Goal: Information Seeking & Learning: Learn about a topic

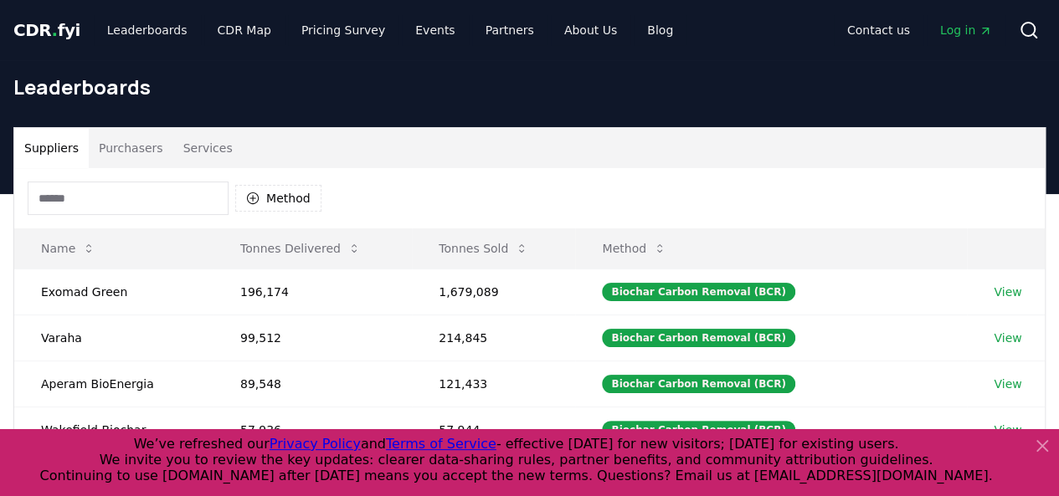
click at [1034, 443] on icon at bounding box center [1042, 446] width 20 height 20
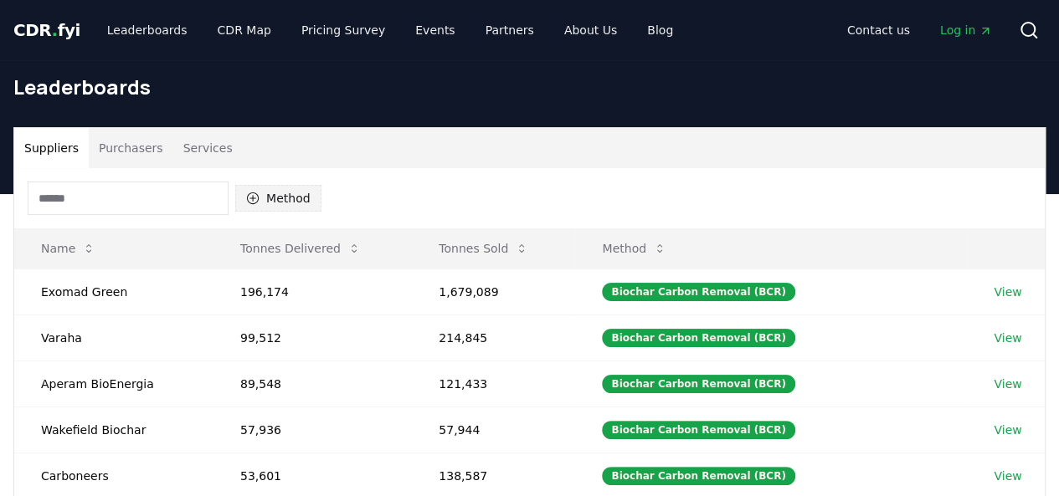
click at [282, 190] on button "Method" at bounding box center [278, 198] width 86 height 27
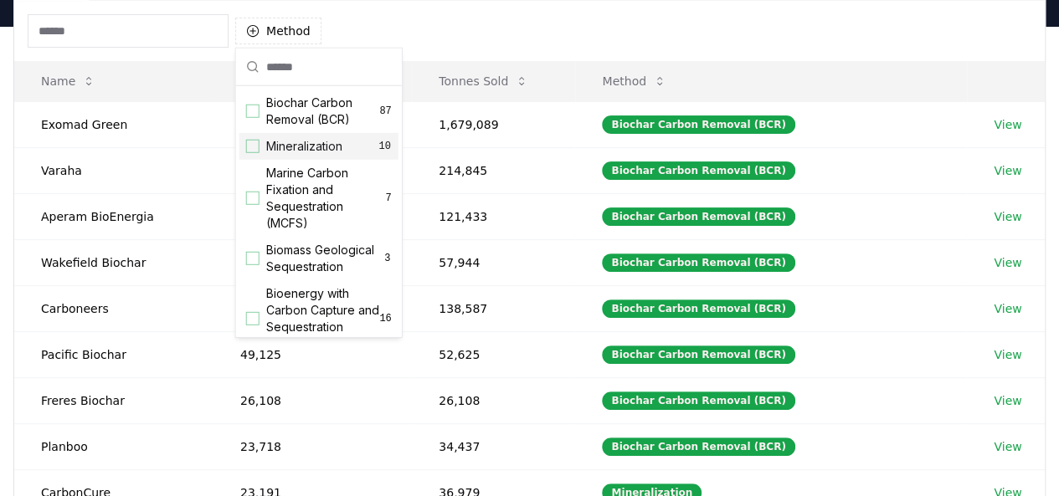
click at [321, 138] on span "Mineralization" at bounding box center [304, 146] width 76 height 17
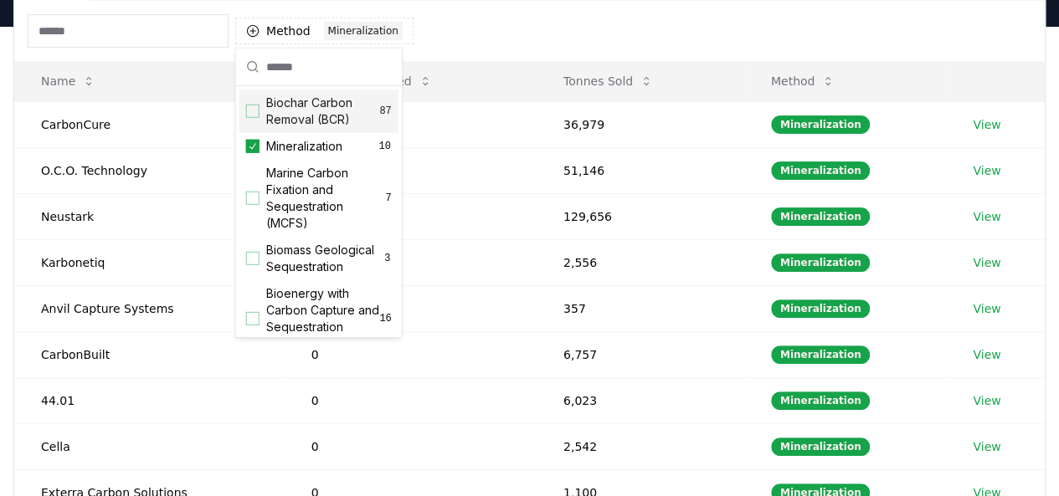
click at [708, 22] on div "Method 1 Mineralization" at bounding box center [529, 31] width 1030 height 60
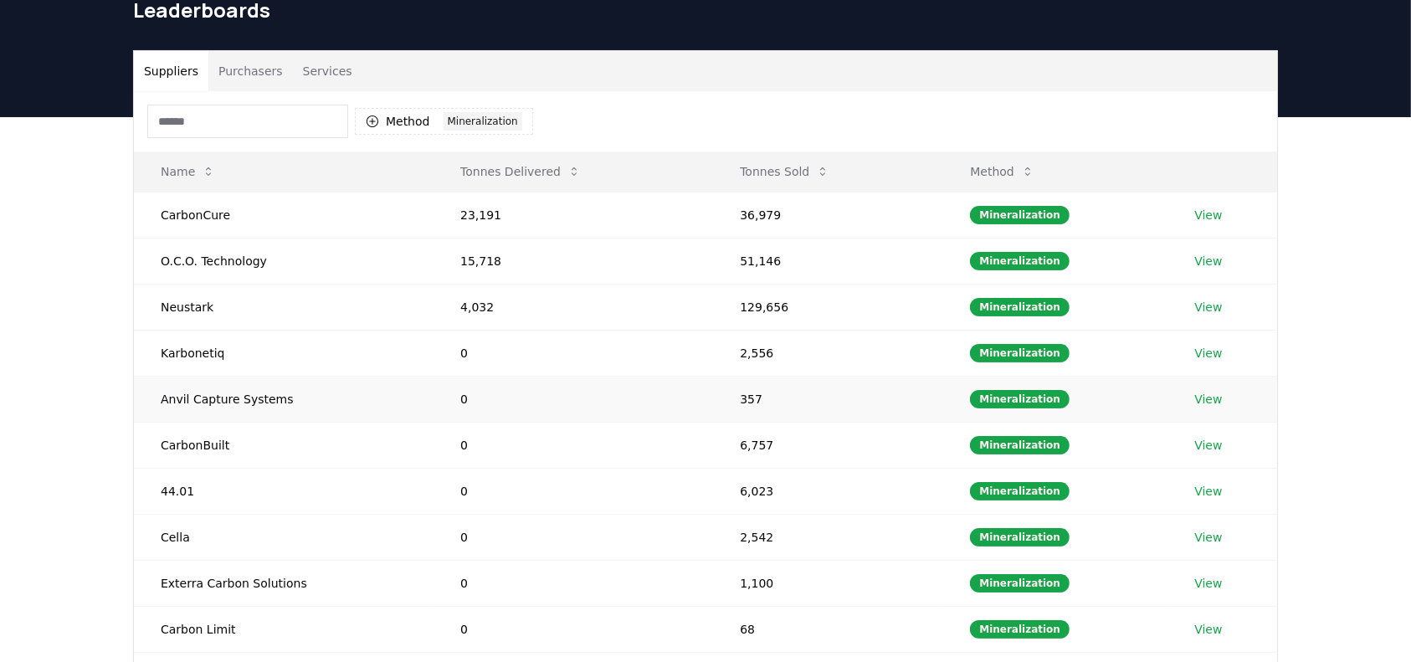
scroll to position [75, 0]
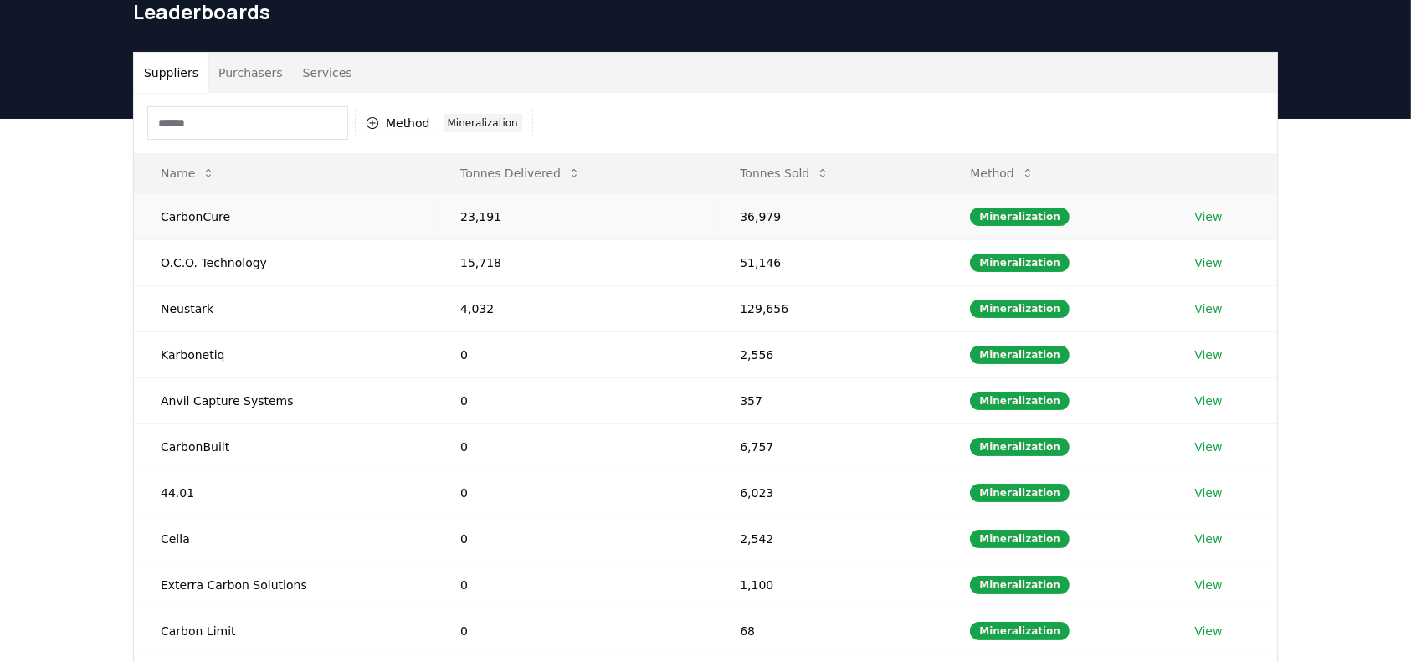
click at [1058, 218] on link "View" at bounding box center [1208, 216] width 28 height 17
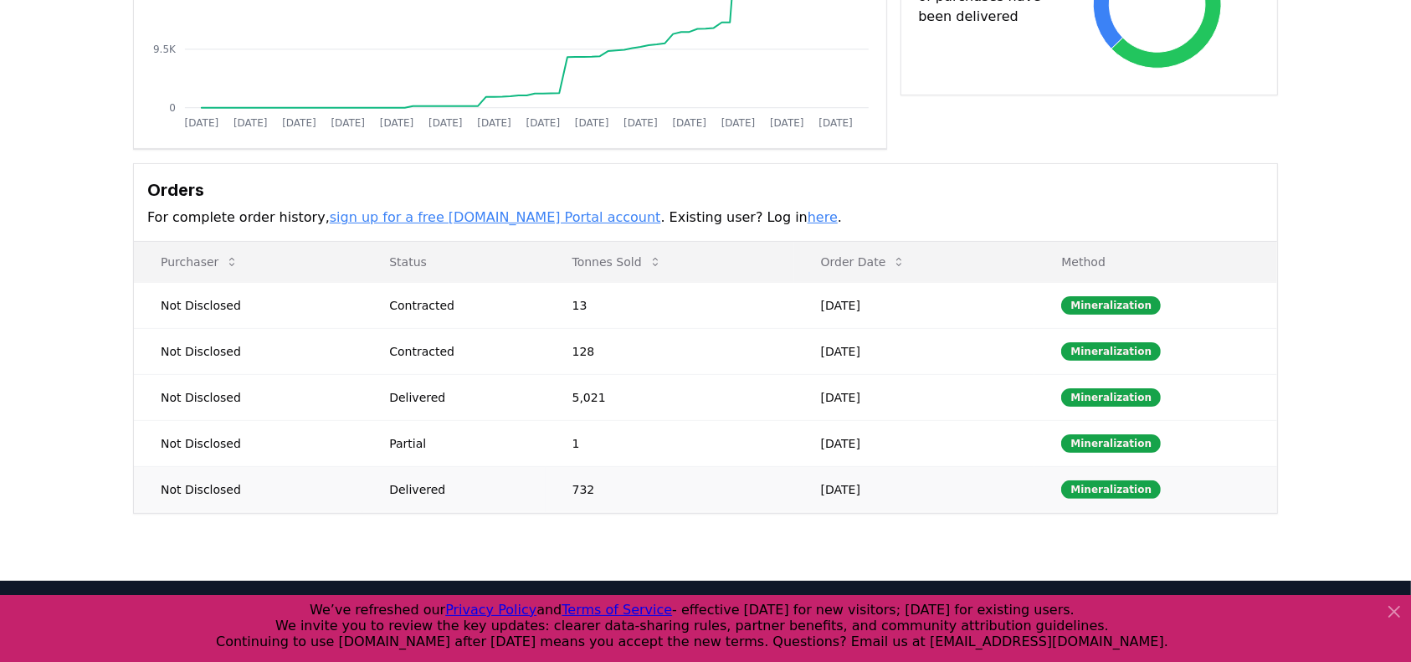
scroll to position [446, 0]
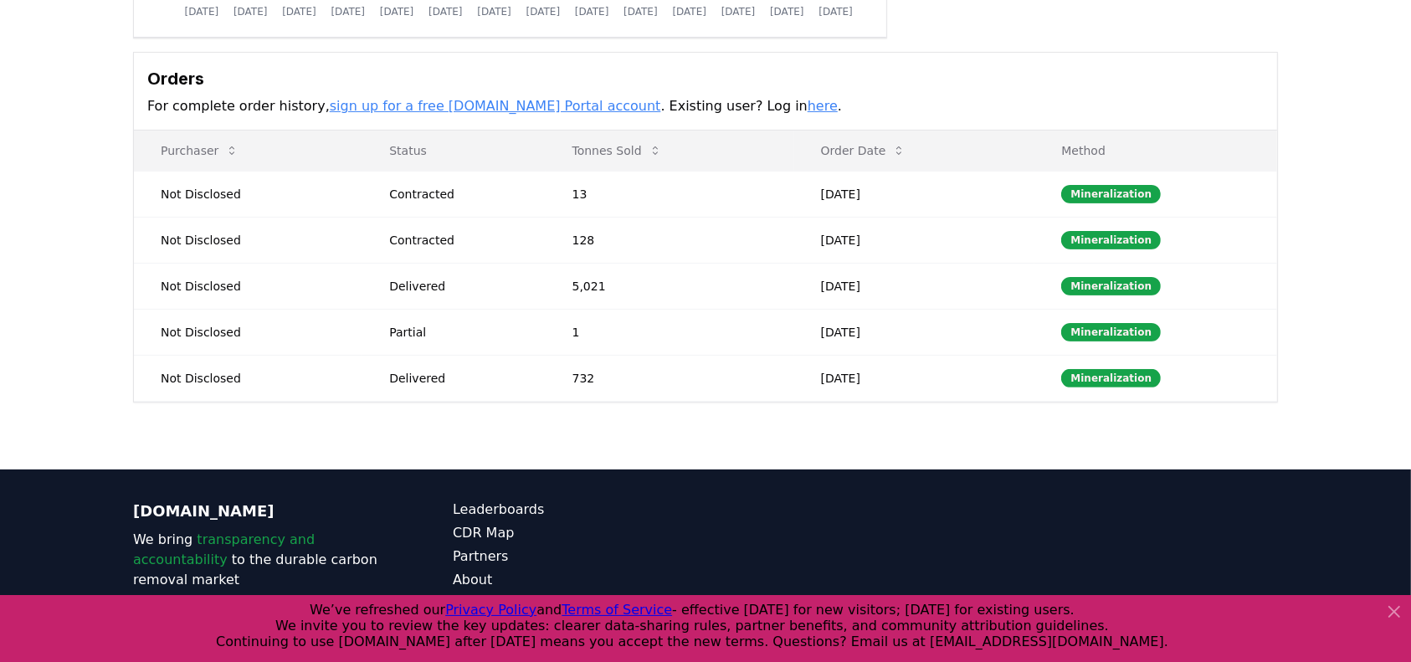
click at [78, 364] on div "Supplier Metrics Total Sales Tonnes Sold Tonnes Delivered [DATE] [DATE] [DATE] …" at bounding box center [705, 75] width 1411 height 788
drag, startPoint x: 94, startPoint y: 167, endPoint x: 90, endPoint y: 136, distance: 31.2
click at [94, 167] on div "Supplier Metrics Total Sales Tonnes Sold Tonnes Delivered [DATE] [DATE] [DATE] …" at bounding box center [705, 75] width 1411 height 788
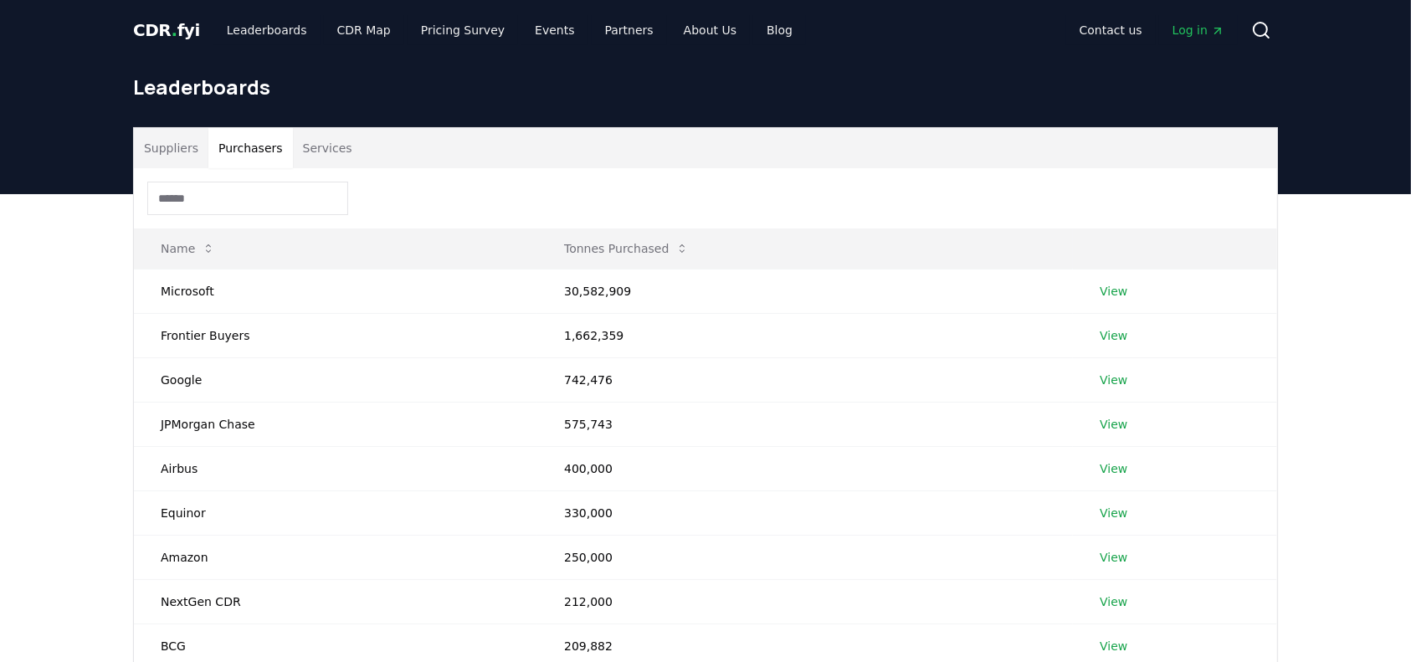
click at [241, 151] on button "Purchasers" at bounding box center [250, 148] width 85 height 40
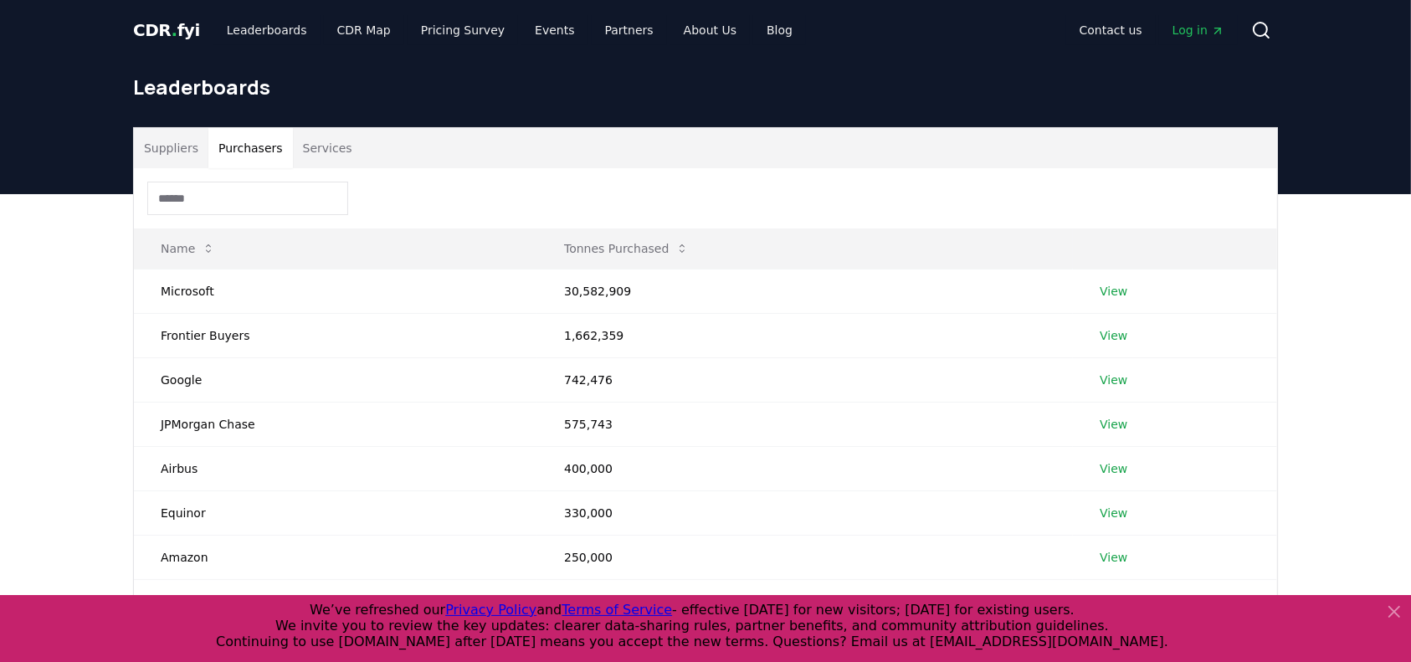
click at [234, 197] on input at bounding box center [247, 198] width 201 height 33
click at [67, 250] on div "Suppliers Purchasers Services Name Tonnes Purchased Microsoft 30,582,909 View F…" at bounding box center [705, 521] width 1411 height 654
click at [1107, 288] on link "View" at bounding box center [1114, 291] width 28 height 17
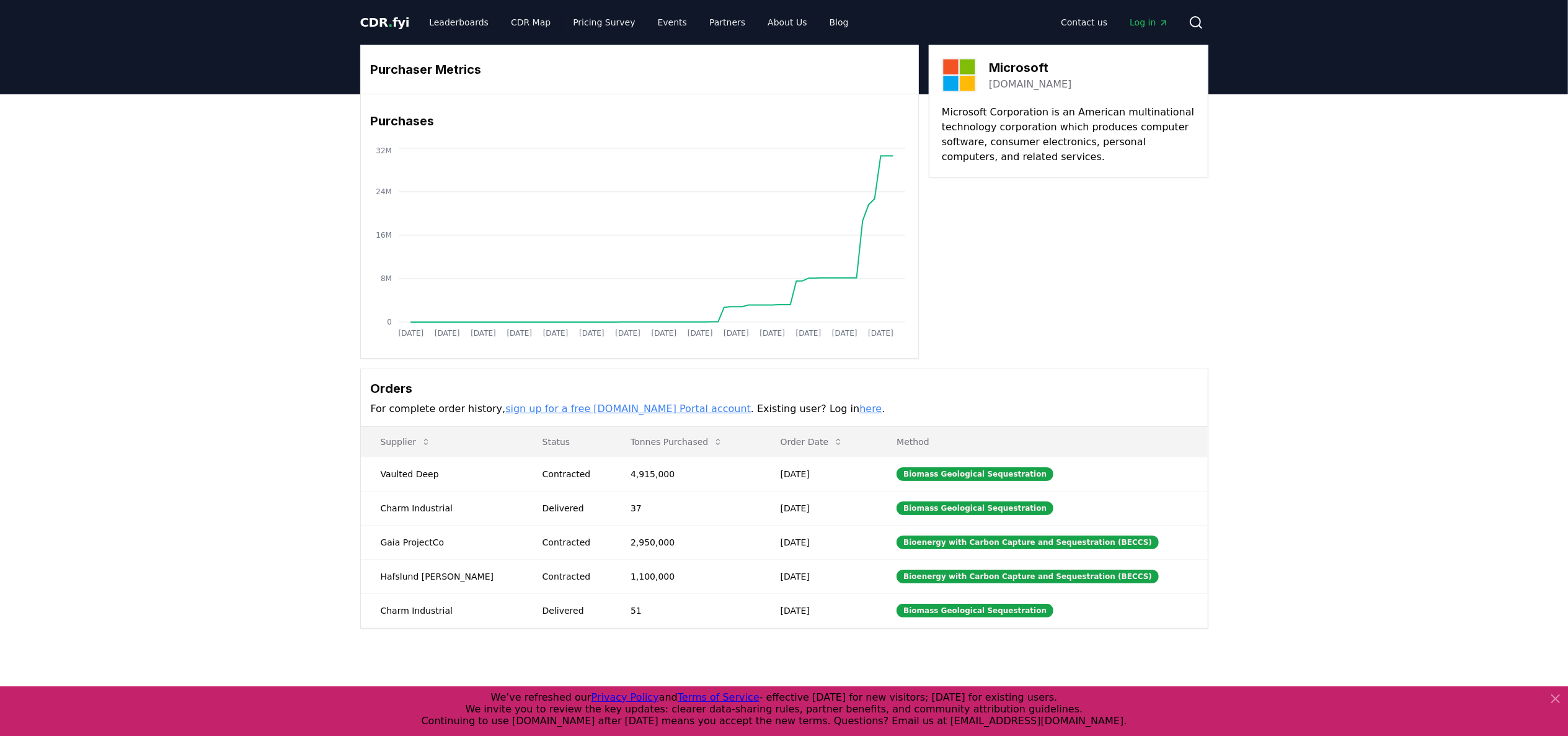
drag, startPoint x: 259, startPoint y: 384, endPoint x: 276, endPoint y: 371, distance: 21.4
click at [259, 384] on div "Purchaser Metrics Purchases Jan 2019 Jul 2019 Jan 2020 Jul 2020 Jan 2021 Jul 20…" at bounding box center [784, 385] width 1568 height 583
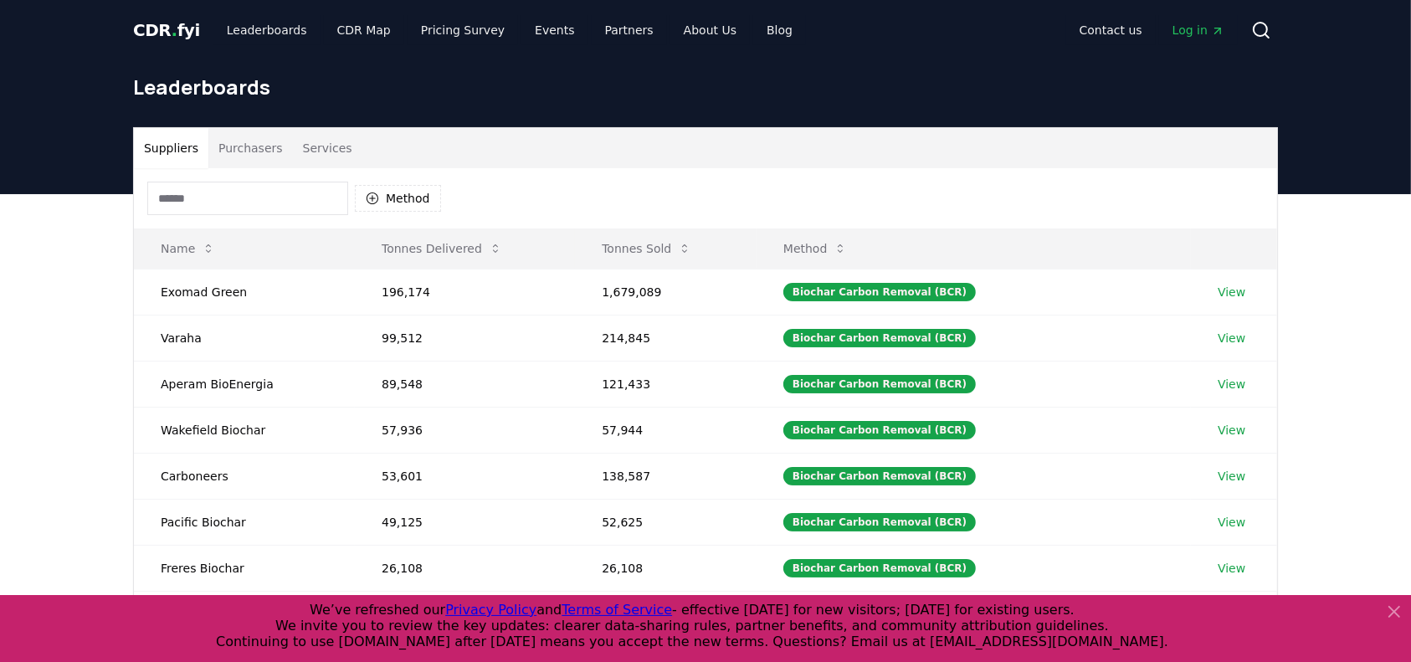
click at [264, 138] on button "Purchasers" at bounding box center [250, 148] width 85 height 40
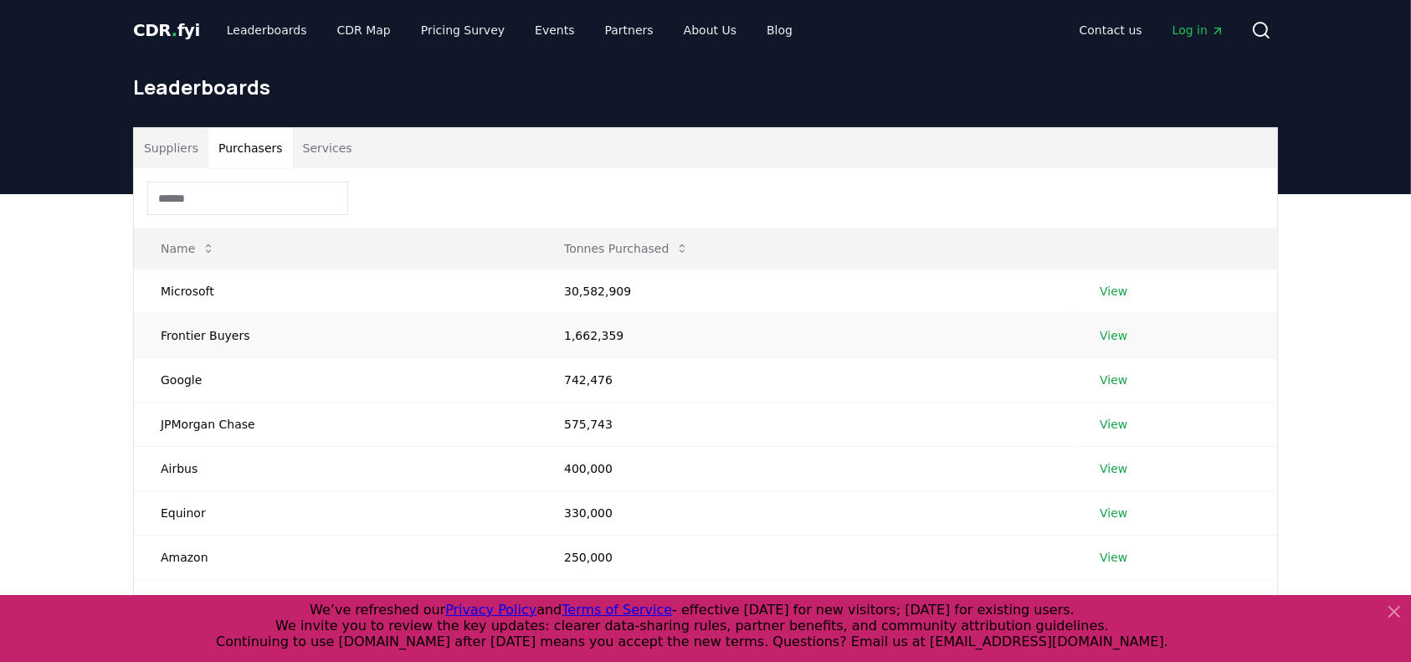
click at [280, 350] on td "Frontier Buyers" at bounding box center [335, 335] width 403 height 44
click at [1115, 331] on link "View" at bounding box center [1114, 335] width 28 height 17
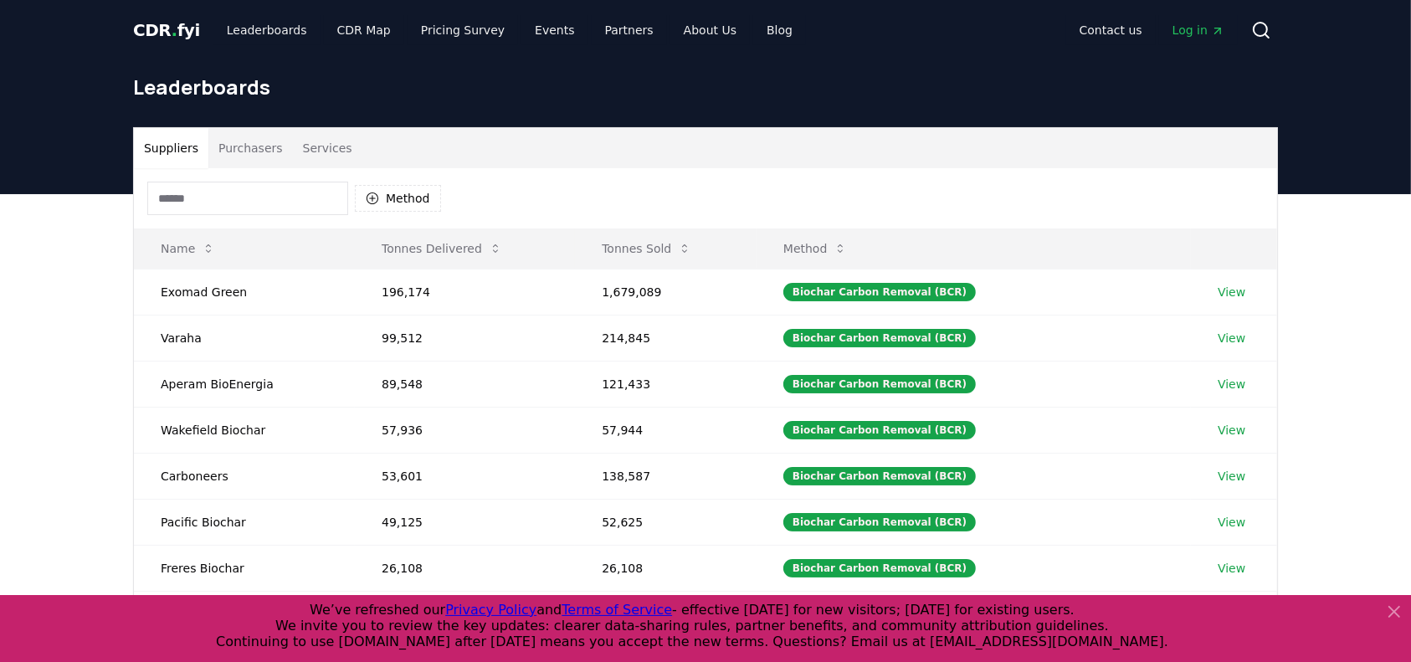
click at [314, 131] on button "Services" at bounding box center [327, 148] width 69 height 40
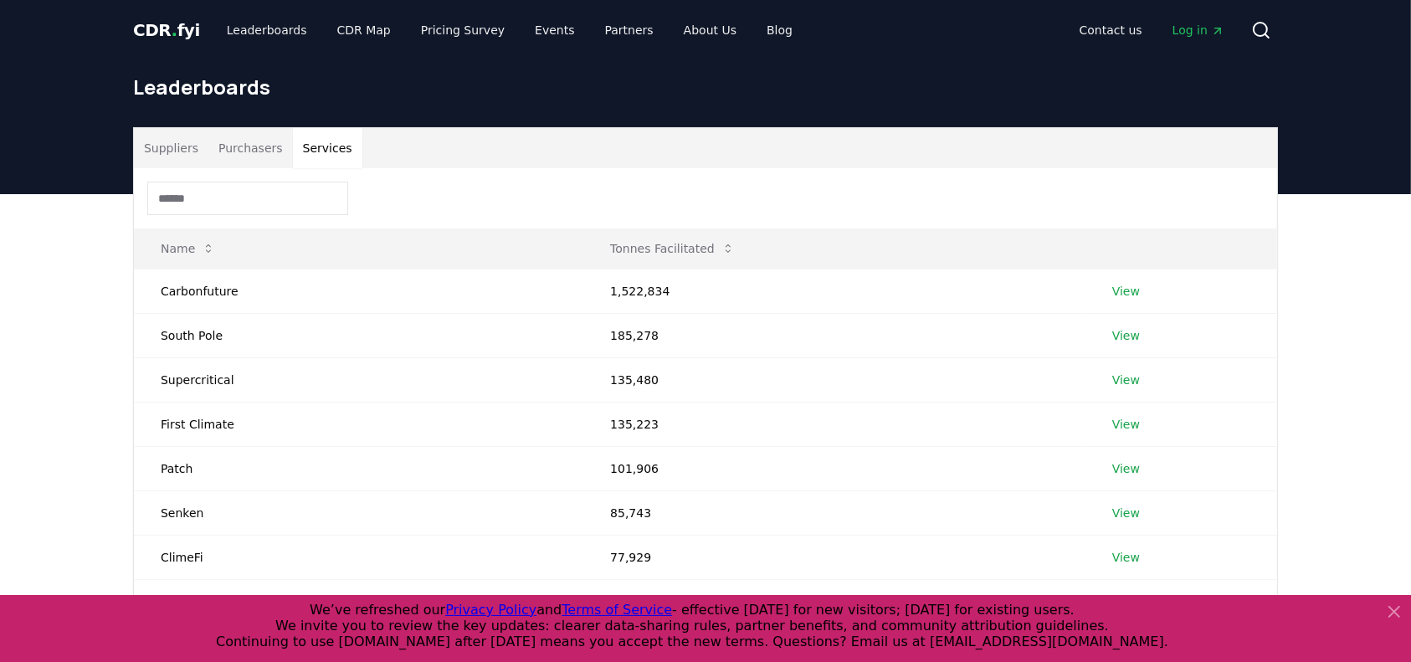
scroll to position [111, 0]
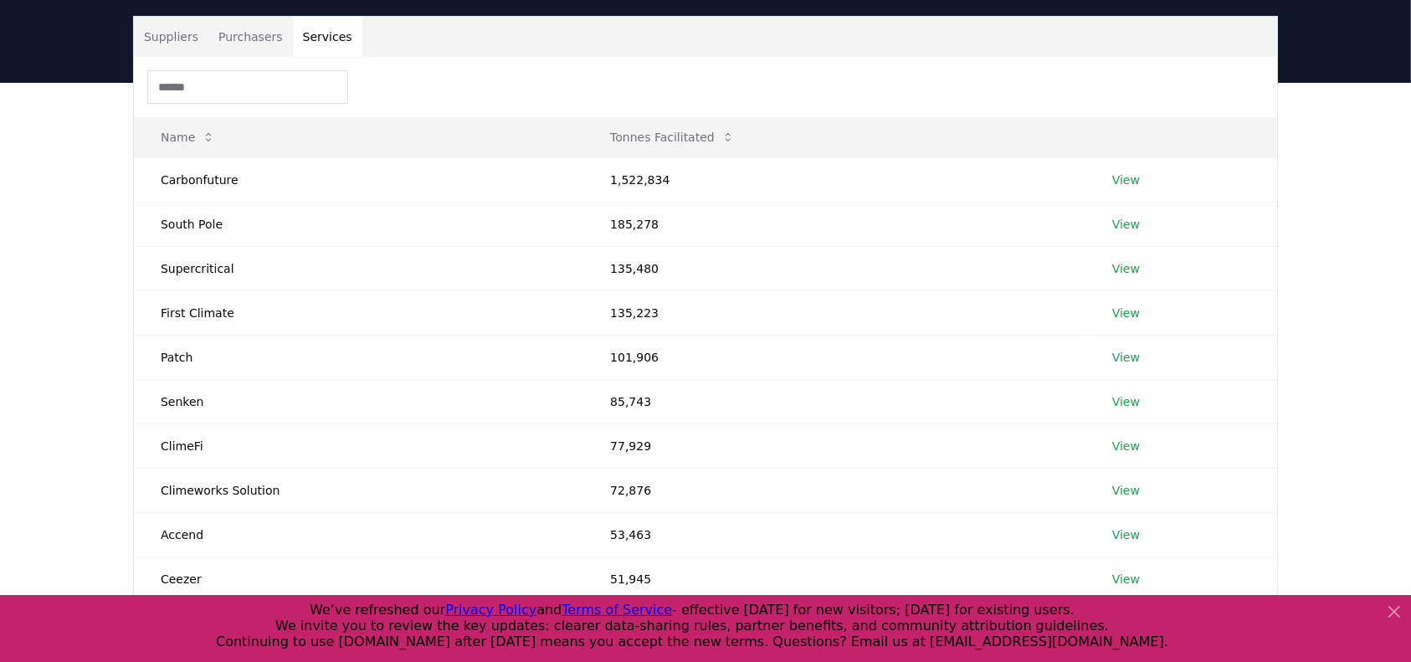
click at [1393, 605] on icon at bounding box center [1394, 612] width 20 height 20
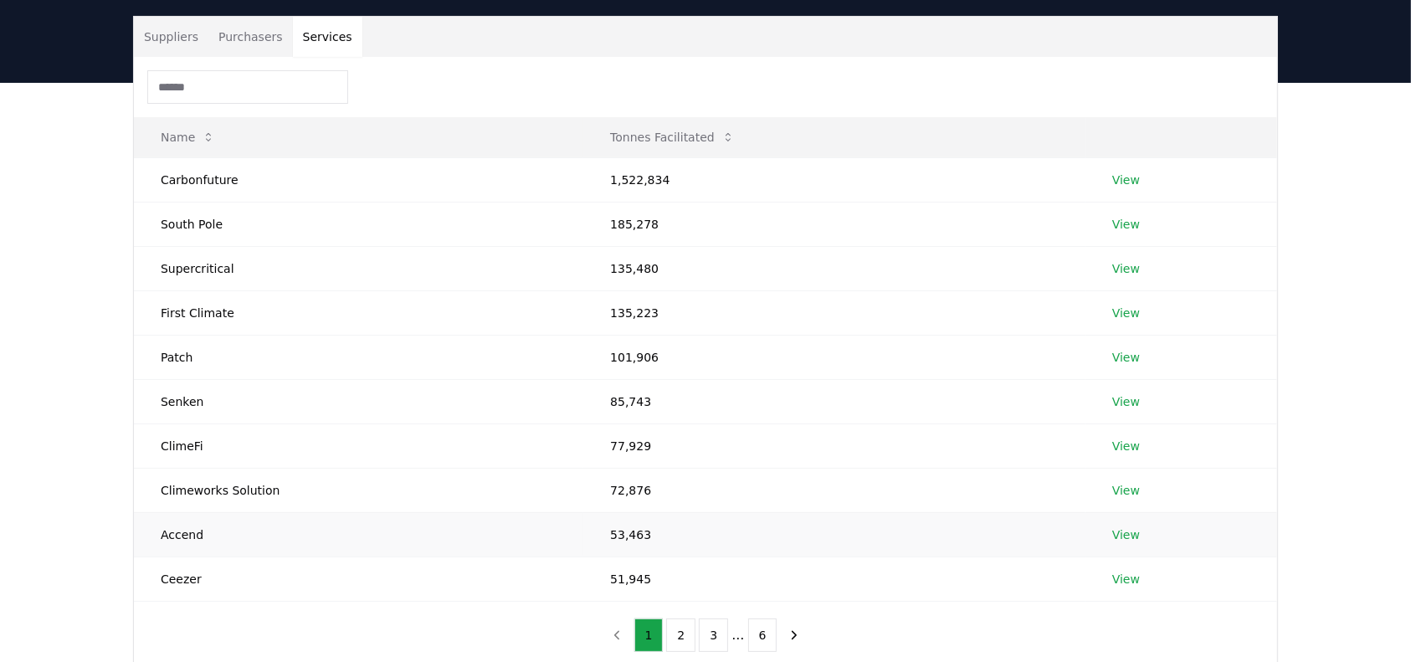
scroll to position [110, 0]
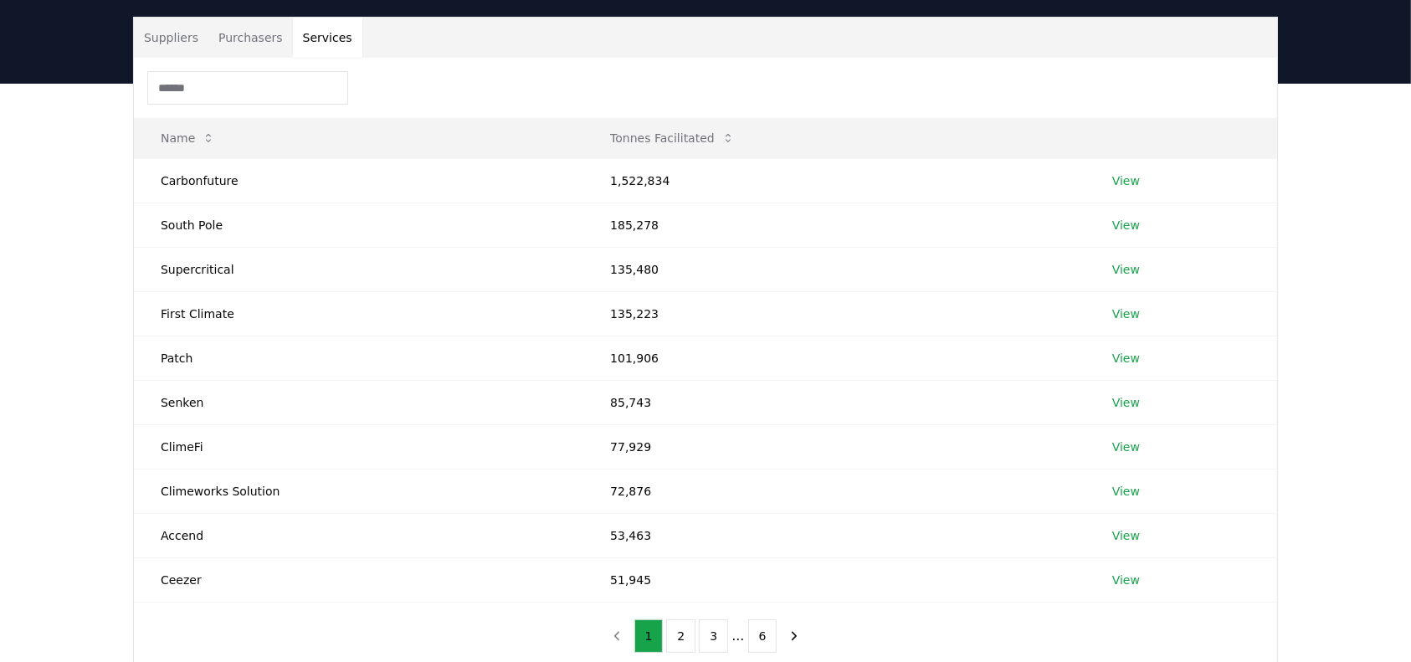
click at [91, 246] on div "Suppliers Purchasers Services Name Tonnes Facilitated Carbonfuture 1,522,834 Vi…" at bounding box center [705, 411] width 1411 height 654
click at [1121, 224] on link "View" at bounding box center [1126, 225] width 28 height 17
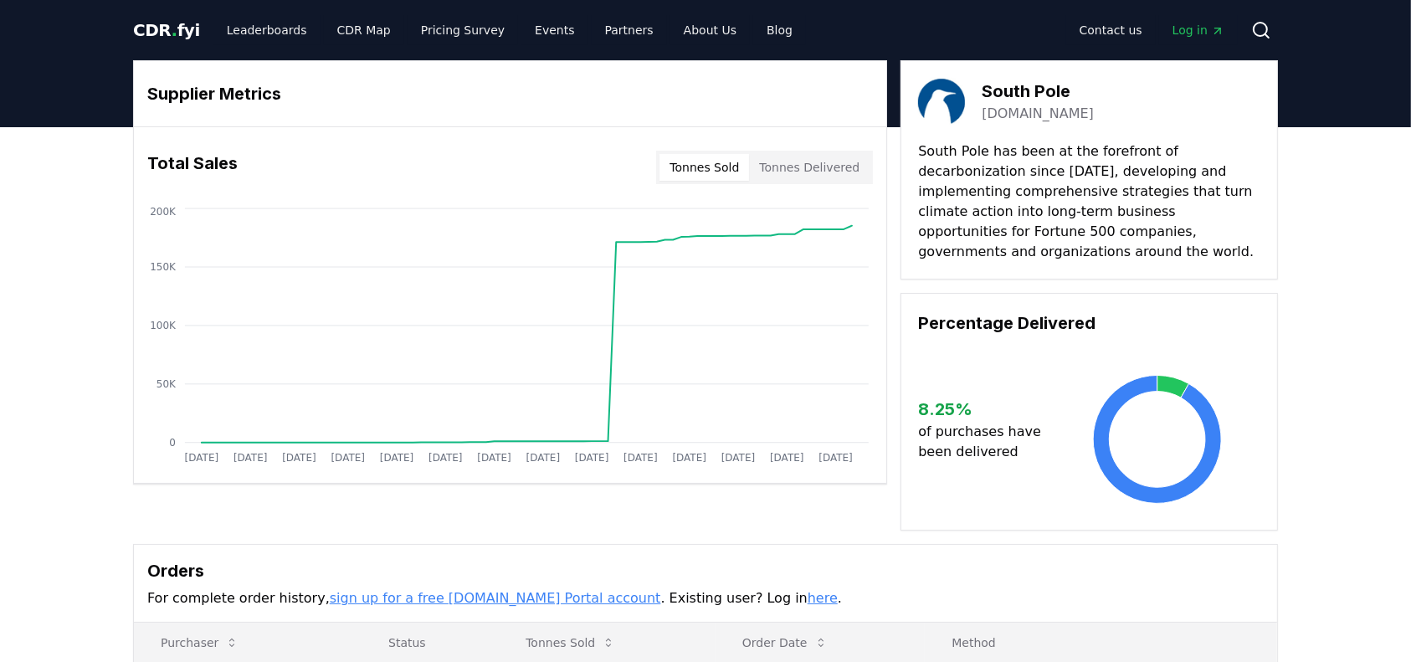
drag, startPoint x: 964, startPoint y: 248, endPoint x: 906, endPoint y: 146, distance: 116.6
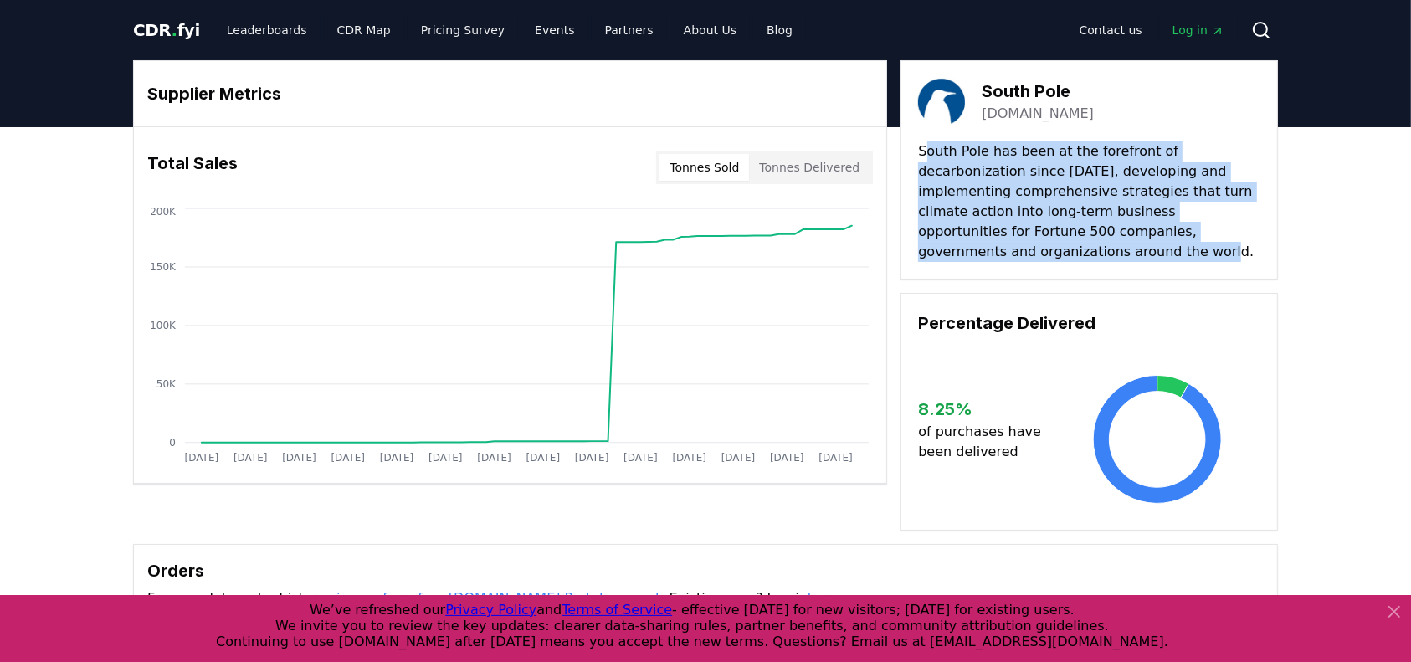
drag, startPoint x: 923, startPoint y: 154, endPoint x: 962, endPoint y: 251, distance: 104.7
click at [973, 258] on p "South Pole has been at the forefront of decarbonization since [DATE], developin…" at bounding box center [1089, 201] width 342 height 121
click at [952, 247] on p "South Pole has been at the forefront of decarbonization since [DATE], developin…" at bounding box center [1089, 201] width 342 height 121
drag, startPoint x: 964, startPoint y: 251, endPoint x: 911, endPoint y: 154, distance: 110.5
click at [911, 154] on div "South Pole [DOMAIN_NAME] South Pole has been at the forefront of decarbonizatio…" at bounding box center [1088, 169] width 377 height 219
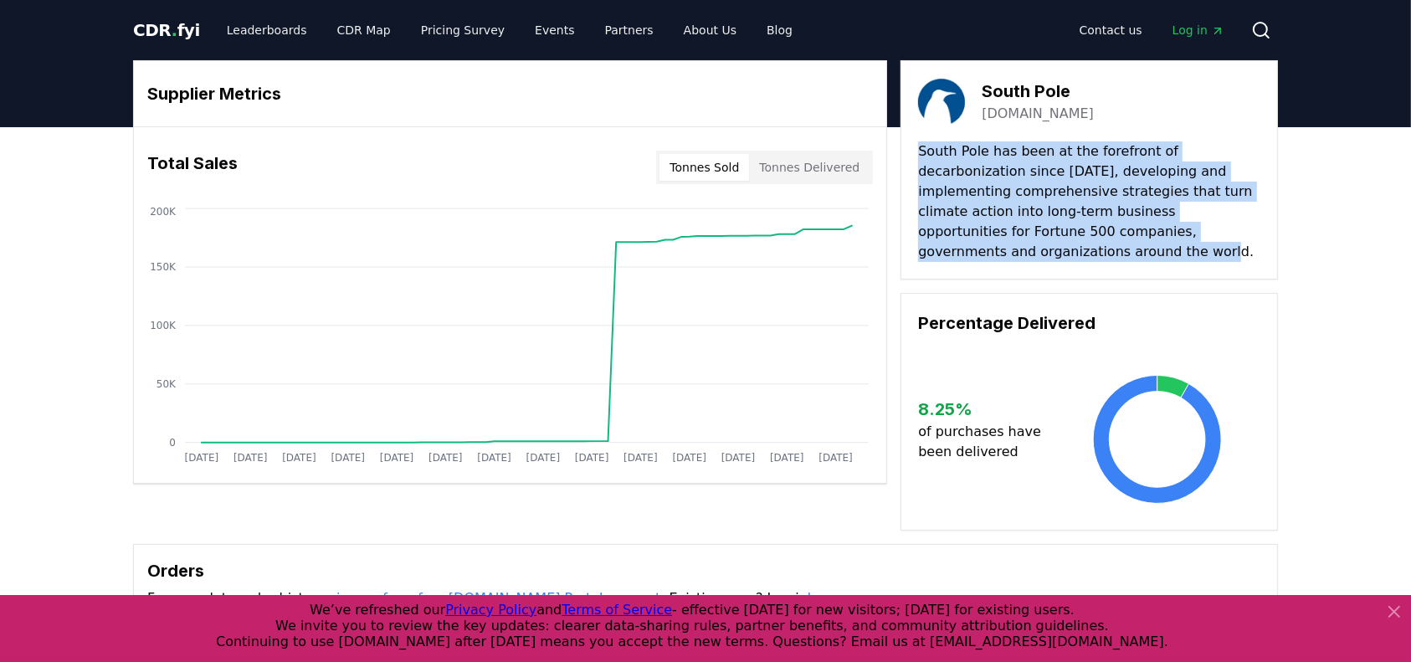
copy p "South Pole has been at the forefront of decarbonization since 2006, developing …"
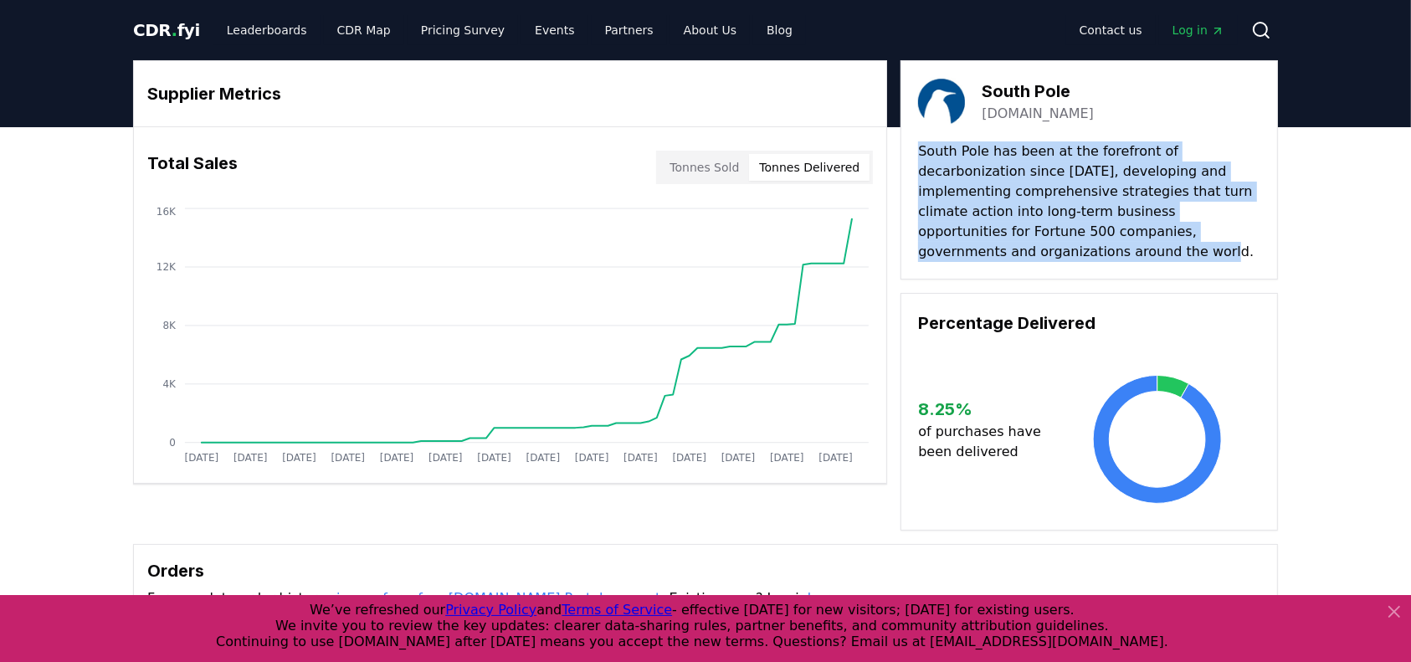
click at [821, 166] on button "Tonnes Delivered" at bounding box center [809, 167] width 121 height 27
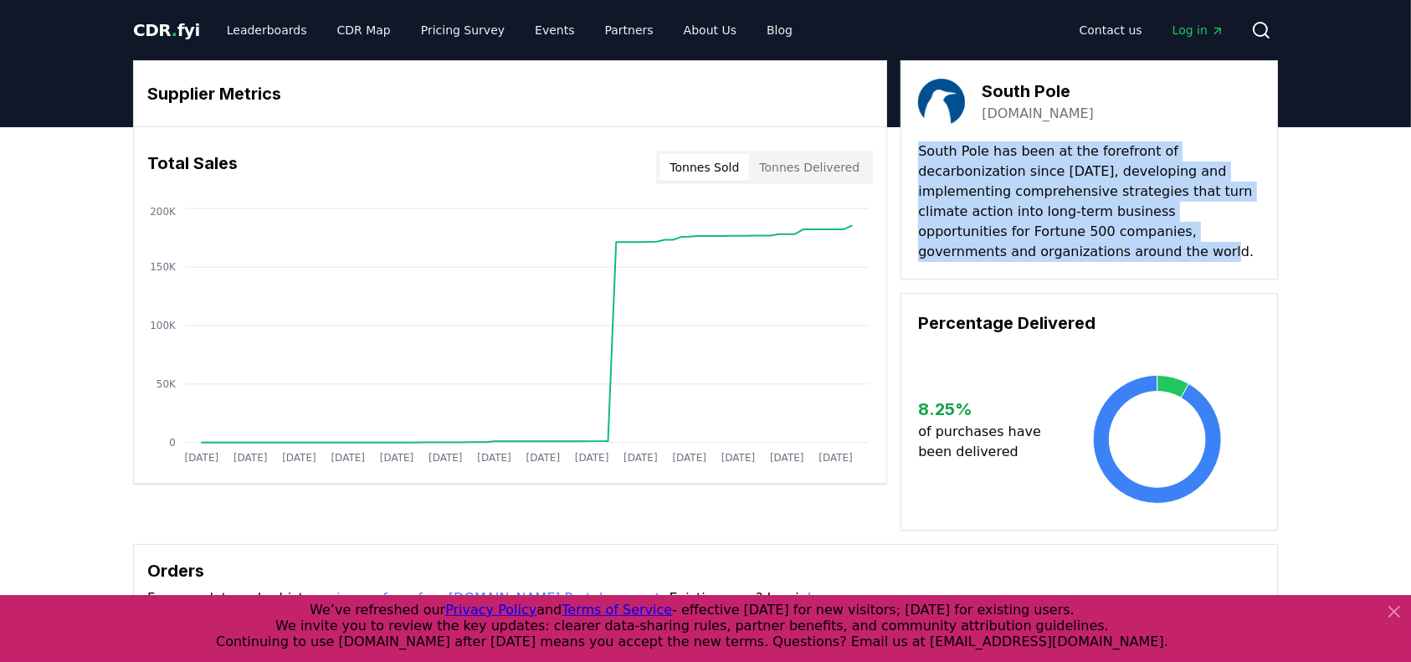
click at [748, 157] on button "Tonnes Sold" at bounding box center [704, 167] width 90 height 27
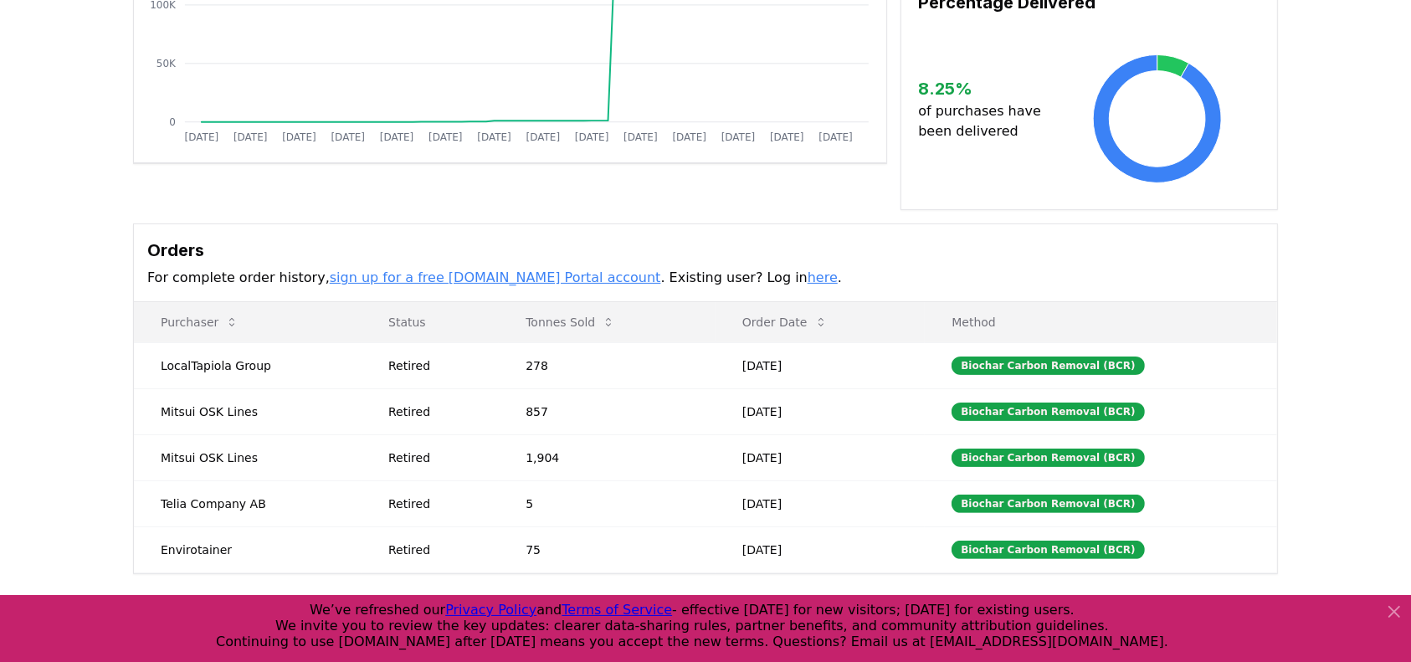
scroll to position [319, 0]
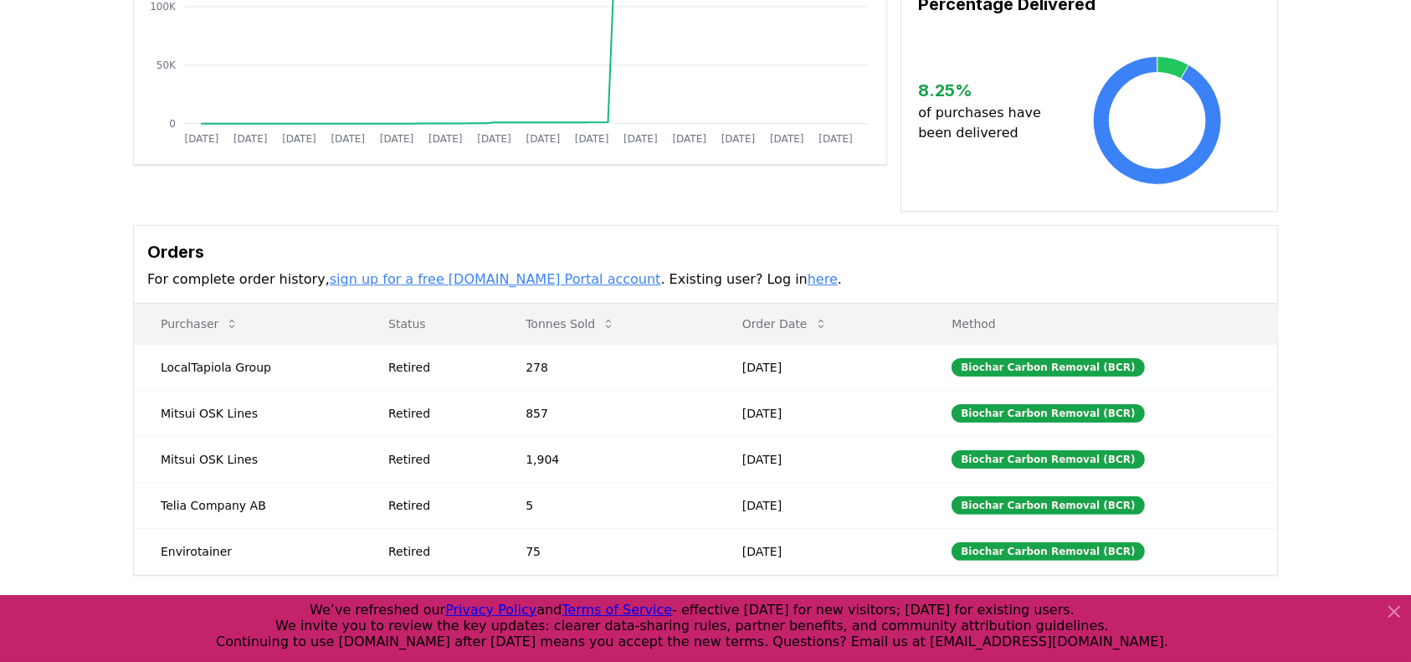
click at [1385, 608] on icon at bounding box center [1394, 612] width 20 height 20
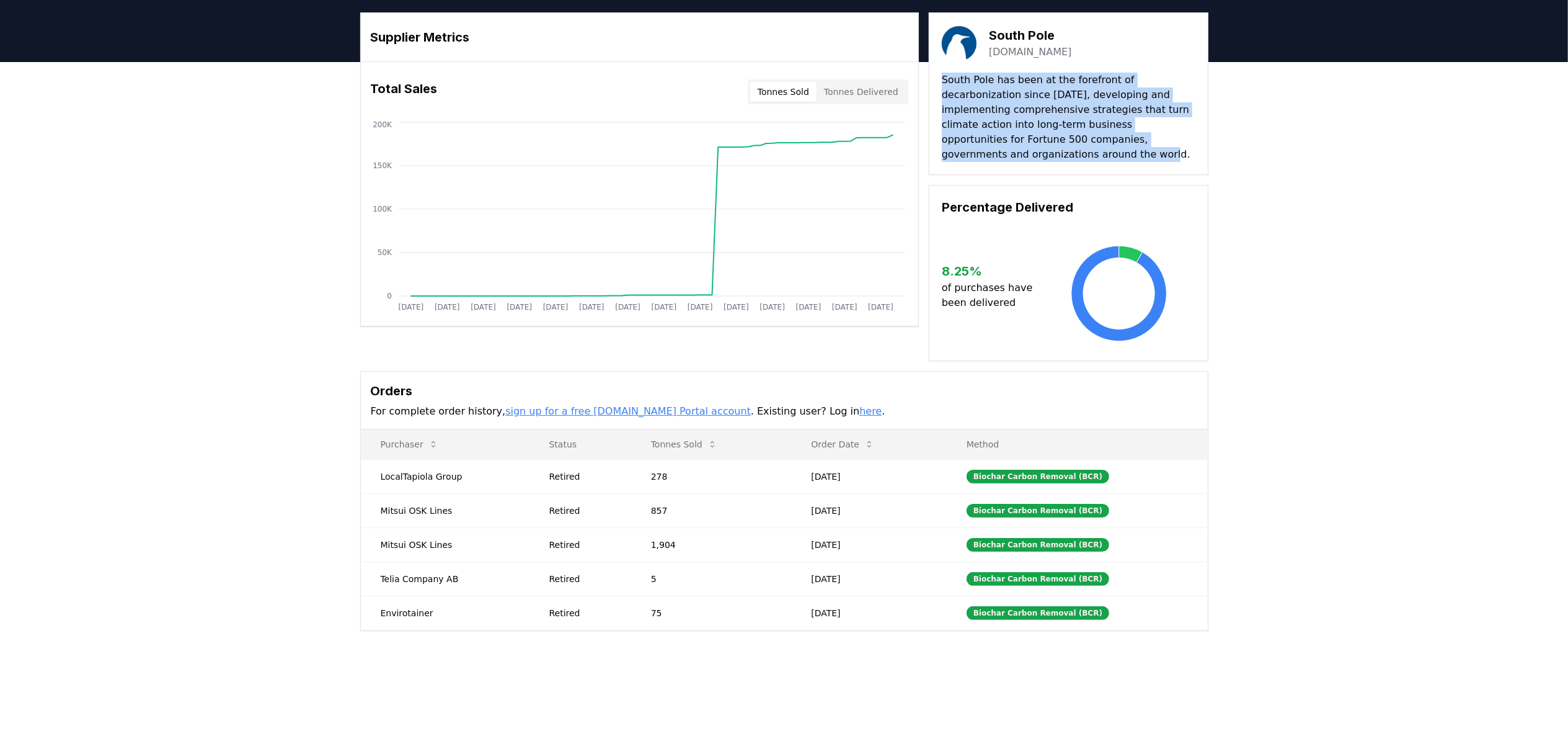
scroll to position [0, 0]
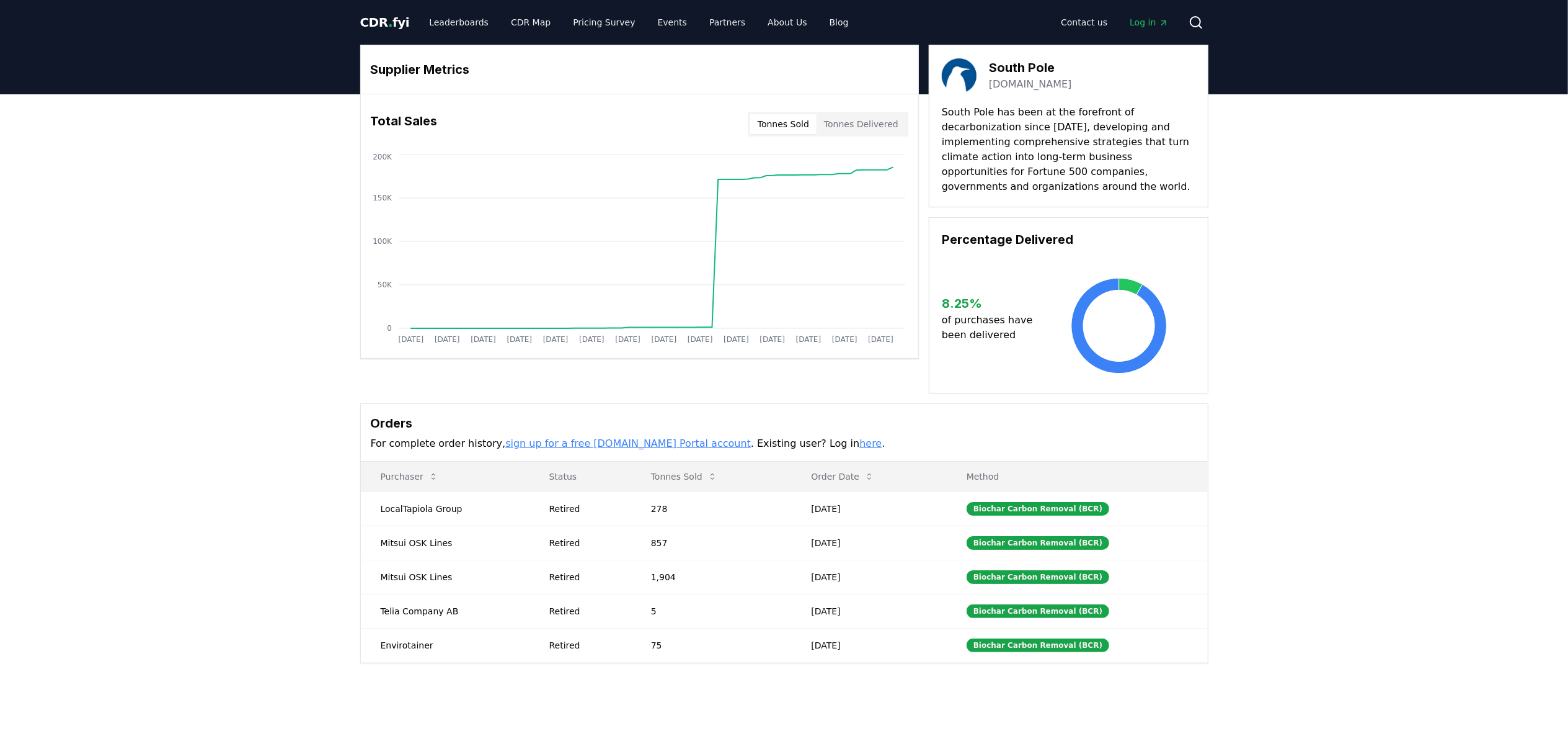
click at [1045, 285] on div "Supplier Metrics Total Sales Tonnes Sold Tonnes Delivered Jan 2019 Jul 2019 Jan…" at bounding box center [784, 403] width 1568 height 618
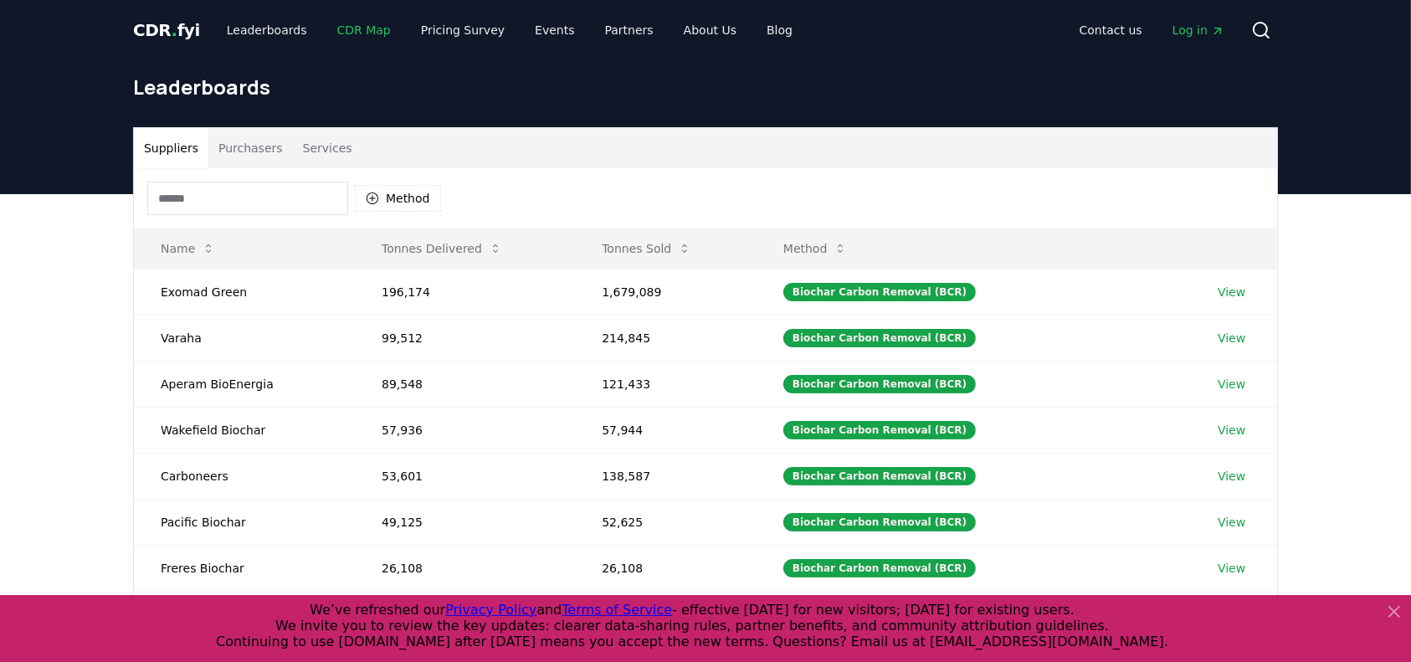
click at [351, 30] on link "CDR Map" at bounding box center [364, 30] width 80 height 30
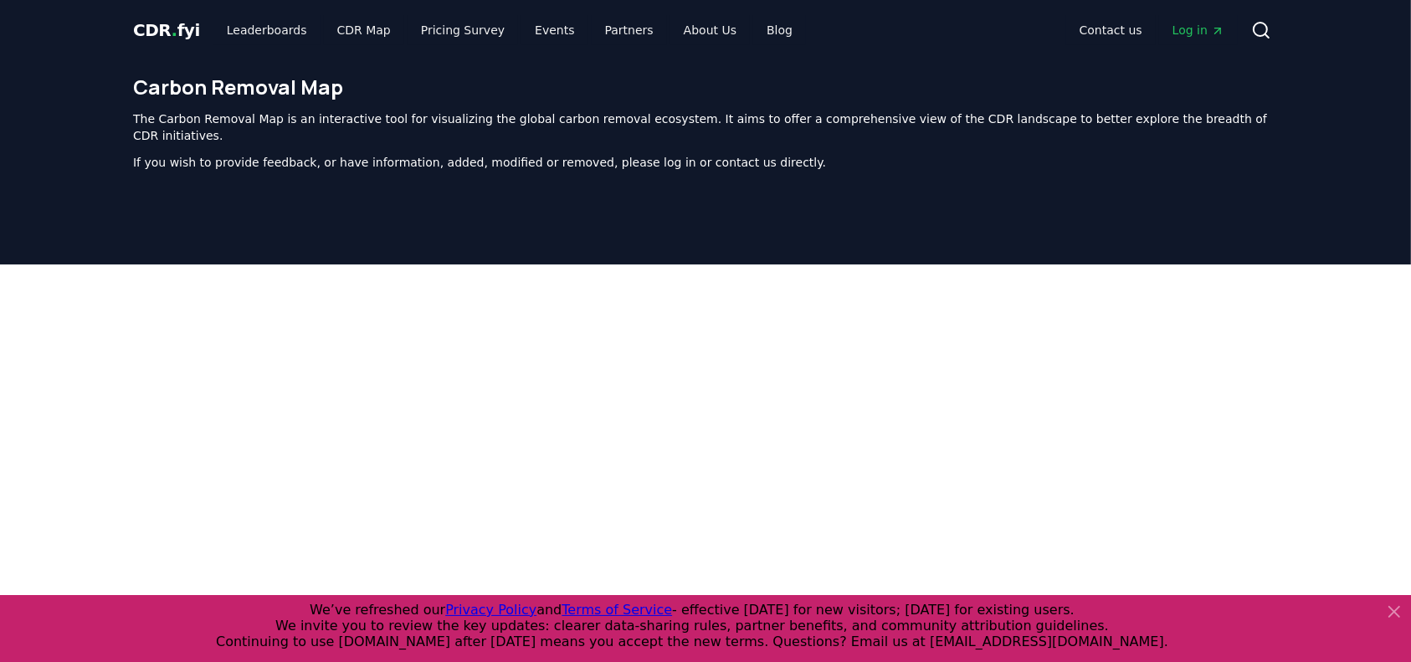
scroll to position [335, 0]
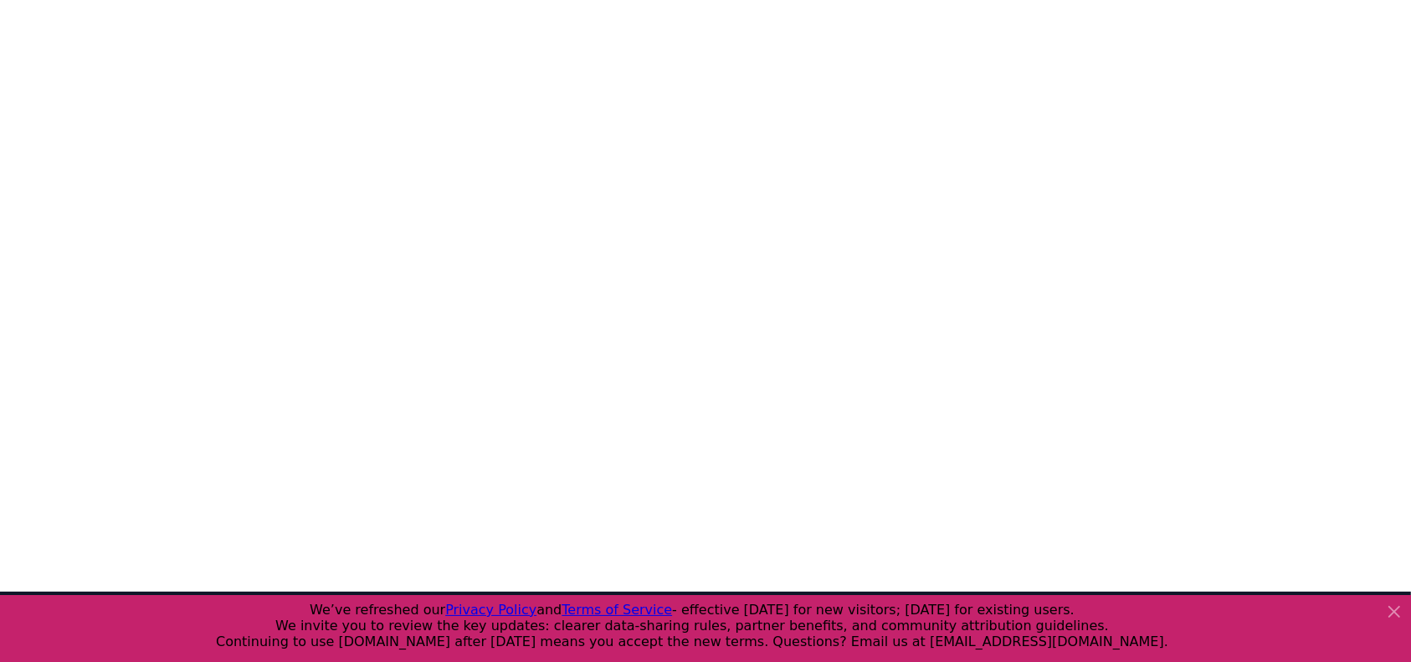
click at [1394, 606] on icon at bounding box center [1394, 612] width 20 height 20
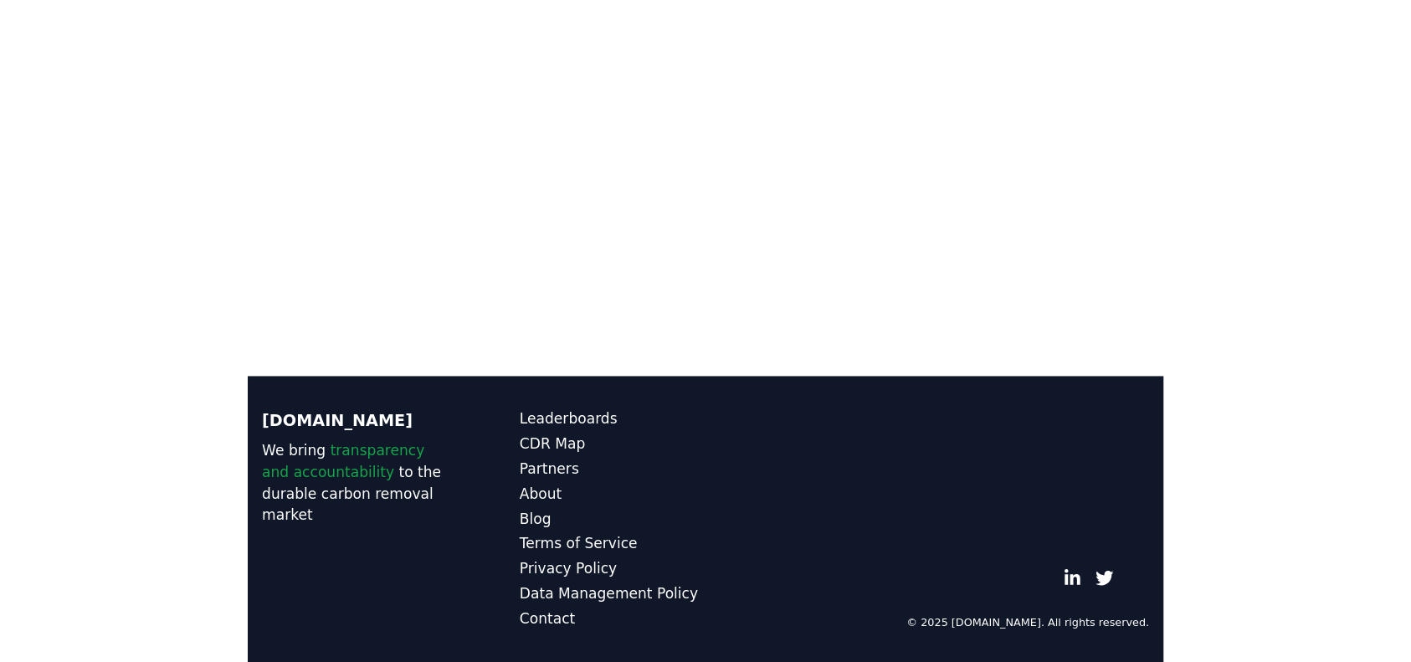
scroll to position [438, 0]
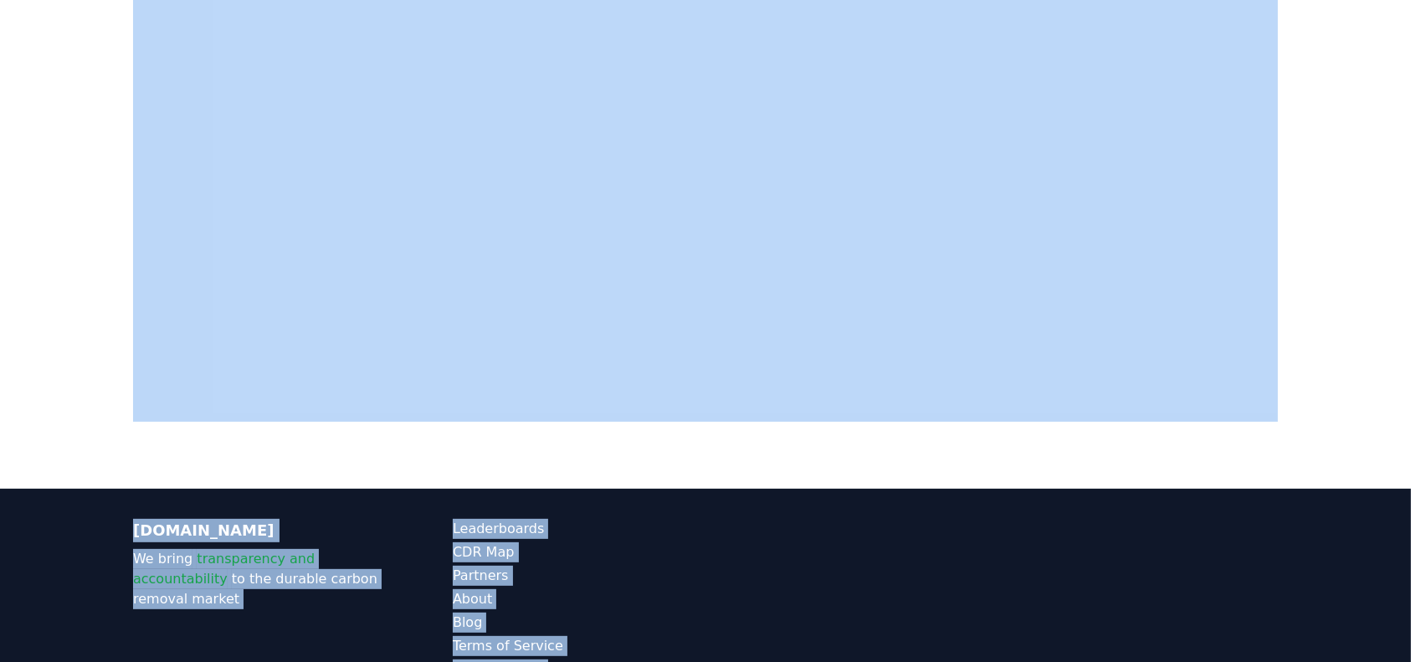
drag, startPoint x: 1208, startPoint y: 459, endPoint x: 1064, endPoint y: 445, distance: 145.4
click at [1189, 638] on div "CDR . fyi Leaderboards CDR Map Pricing Survey Events Partners About Us Blog Con…" at bounding box center [705, 159] width 1411 height 1194
click at [81, 218] on div at bounding box center [705, 158] width 1411 height 662
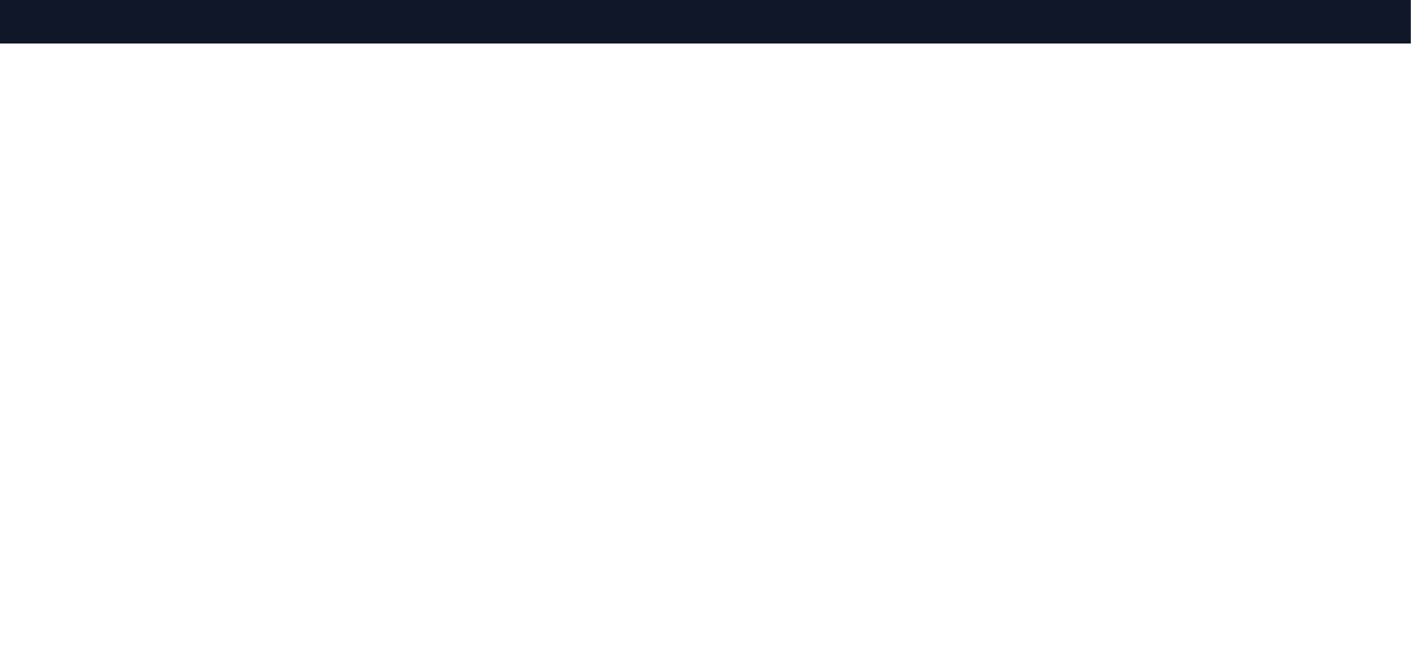
scroll to position [236, 0]
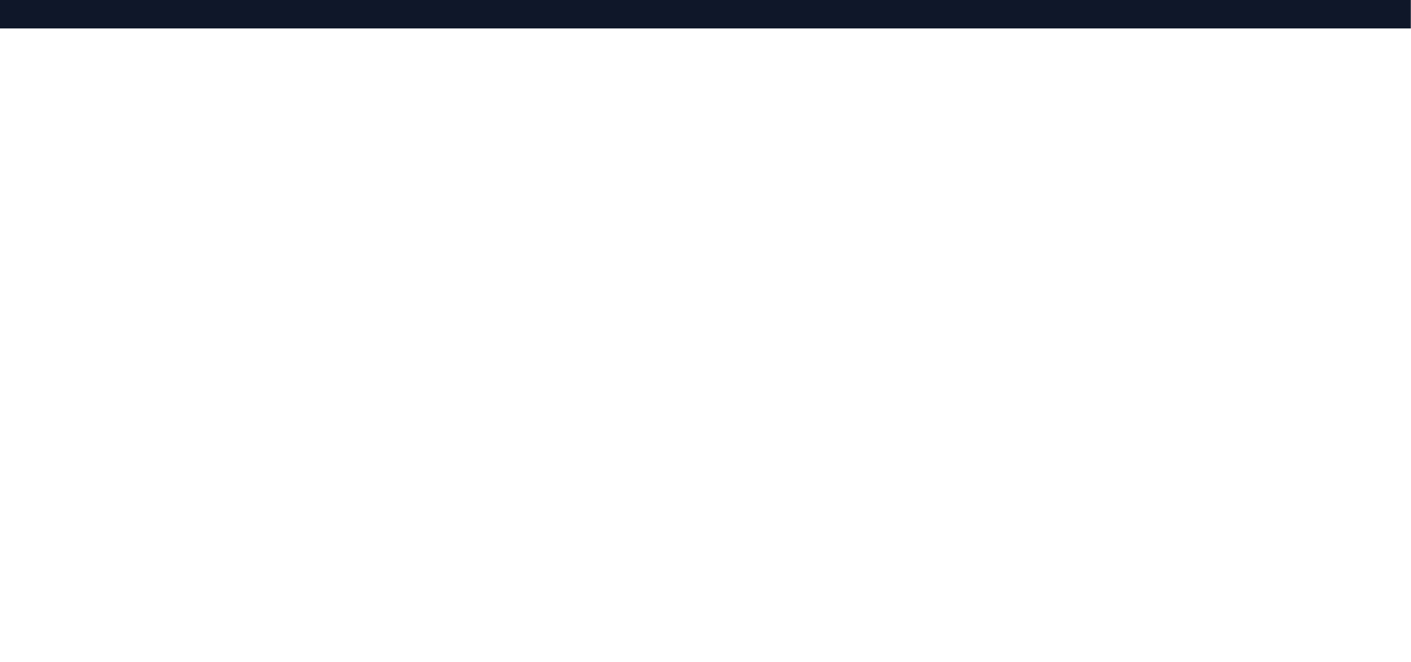
click at [28, 326] on div at bounding box center [705, 359] width 1411 height 662
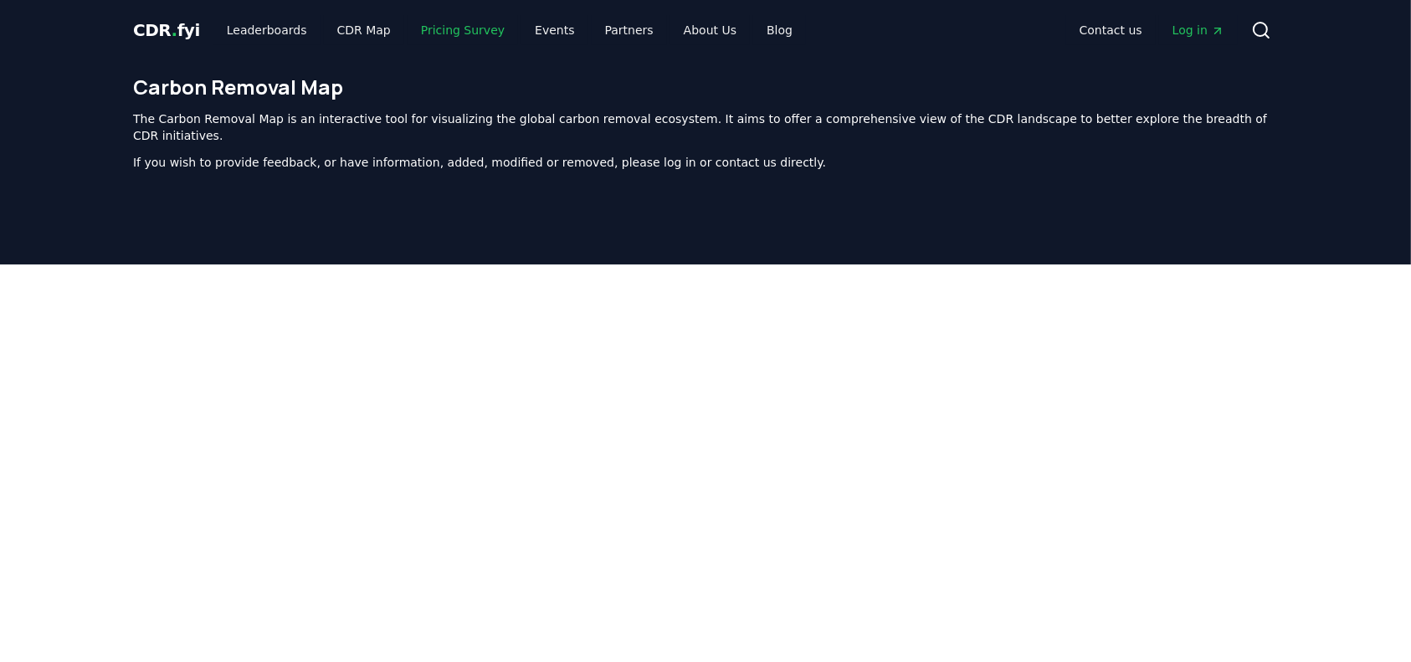
click at [434, 22] on link "Pricing Survey" at bounding box center [463, 30] width 110 height 30
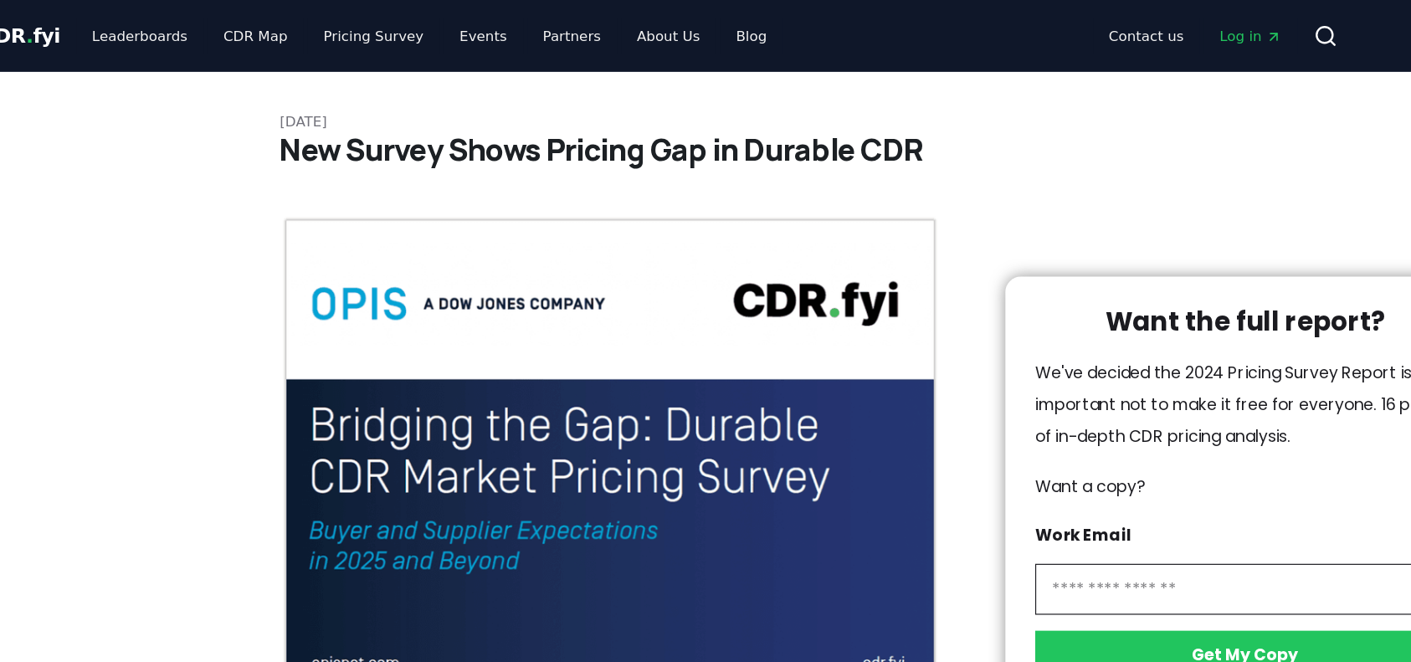
click at [533, 23] on div at bounding box center [705, 331] width 1411 height 662
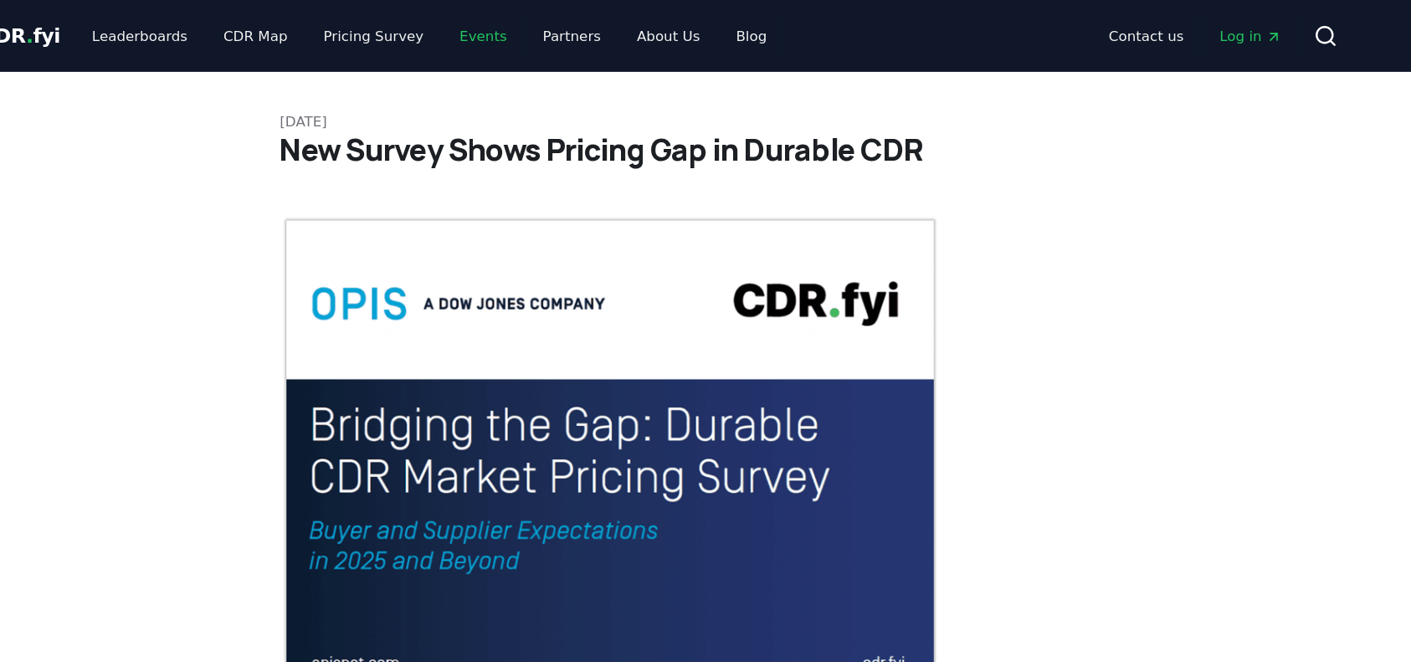
click at [538, 29] on link "Events" at bounding box center [554, 30] width 66 height 30
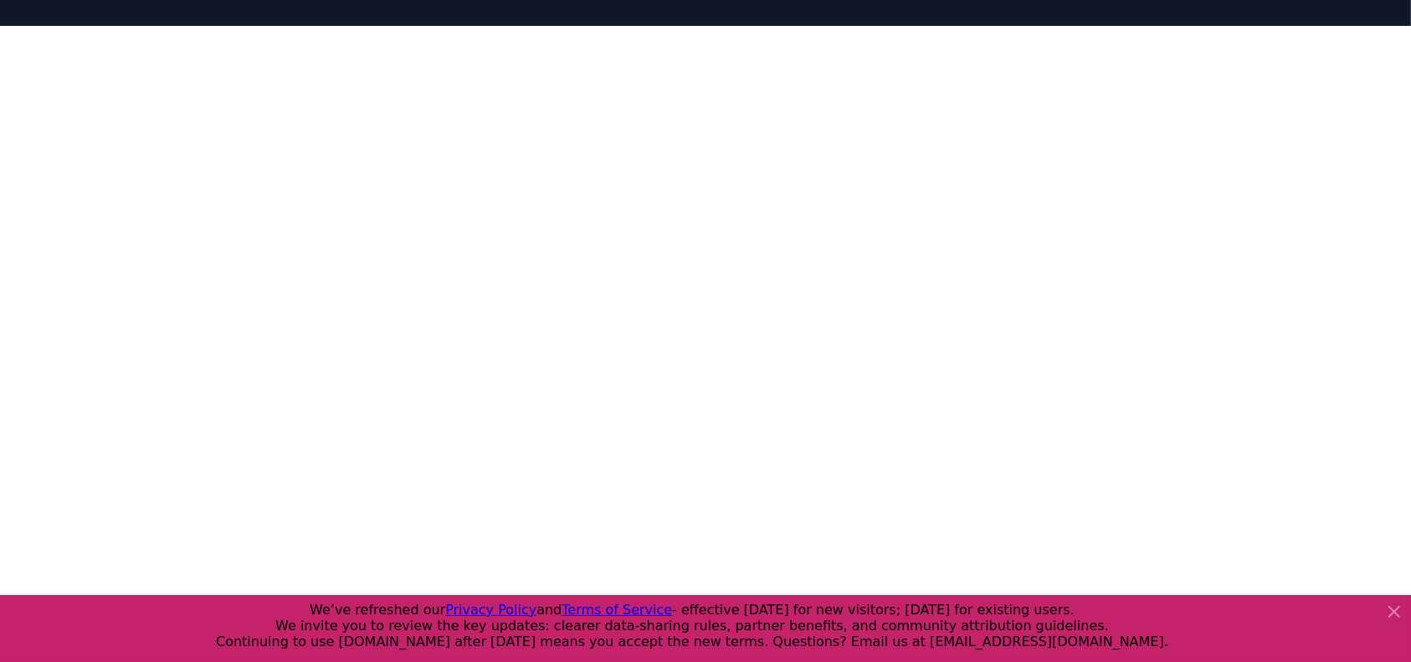
scroll to position [8, 0]
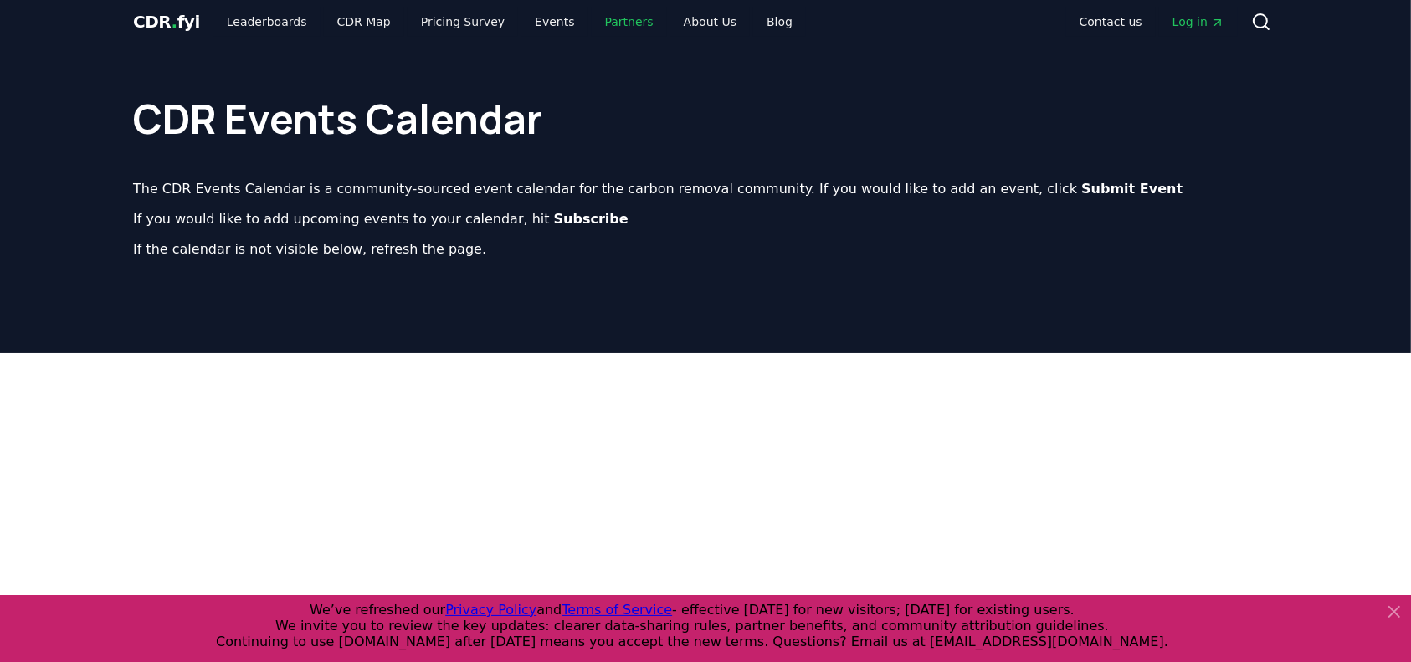
click at [592, 28] on link "Partners" at bounding box center [629, 22] width 75 height 30
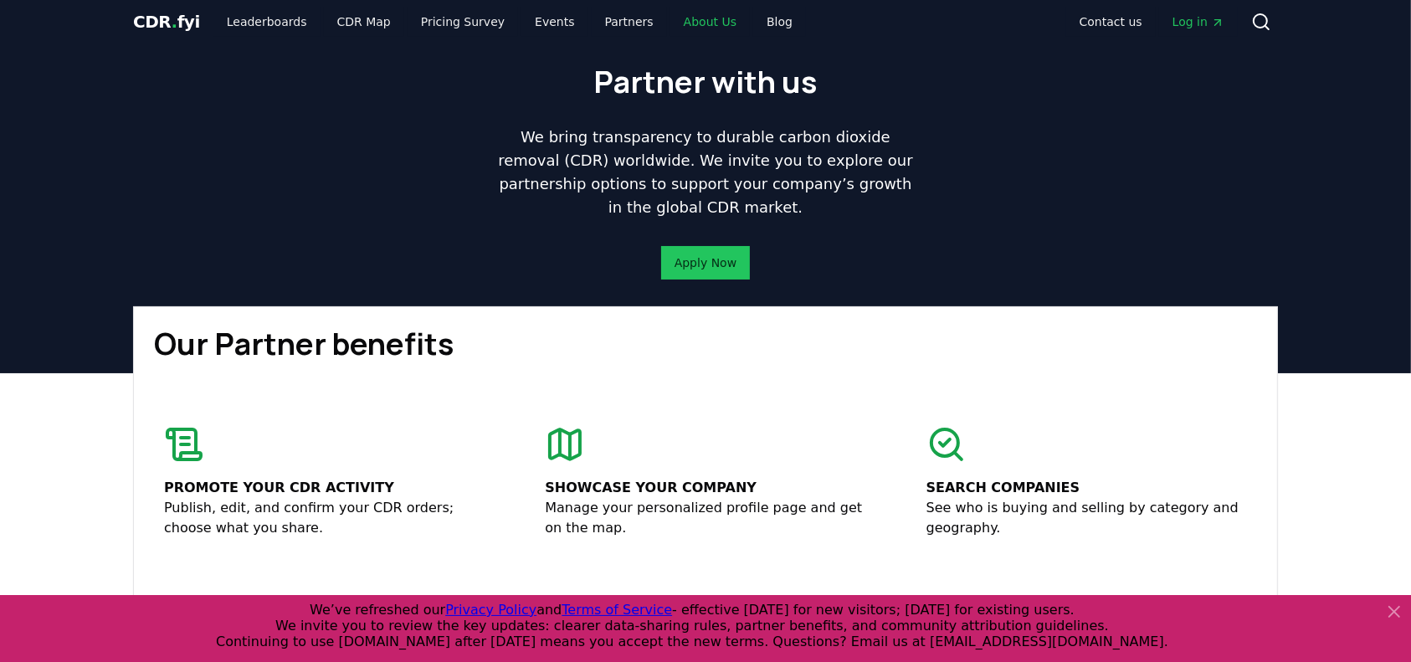
click at [670, 30] on link "About Us" at bounding box center [710, 22] width 80 height 30
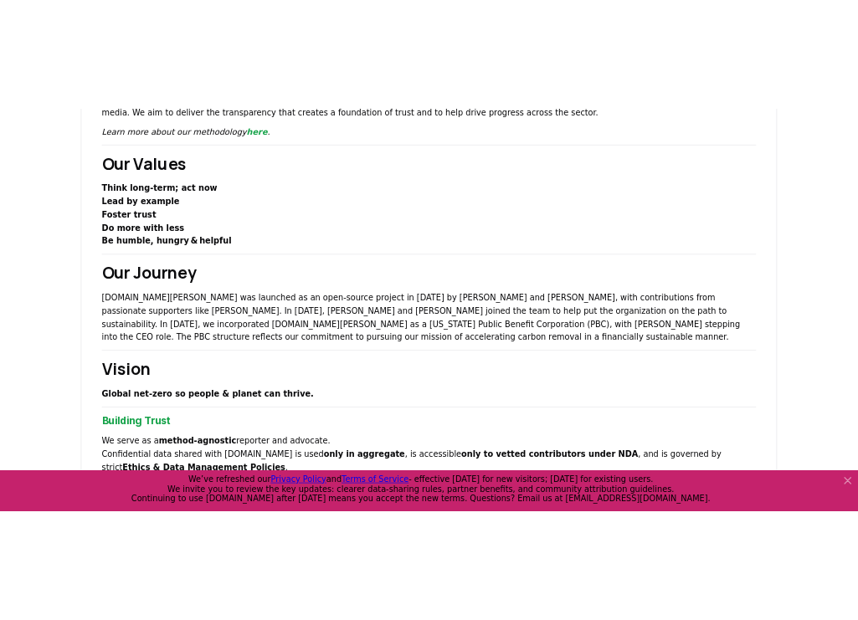
scroll to position [357, 0]
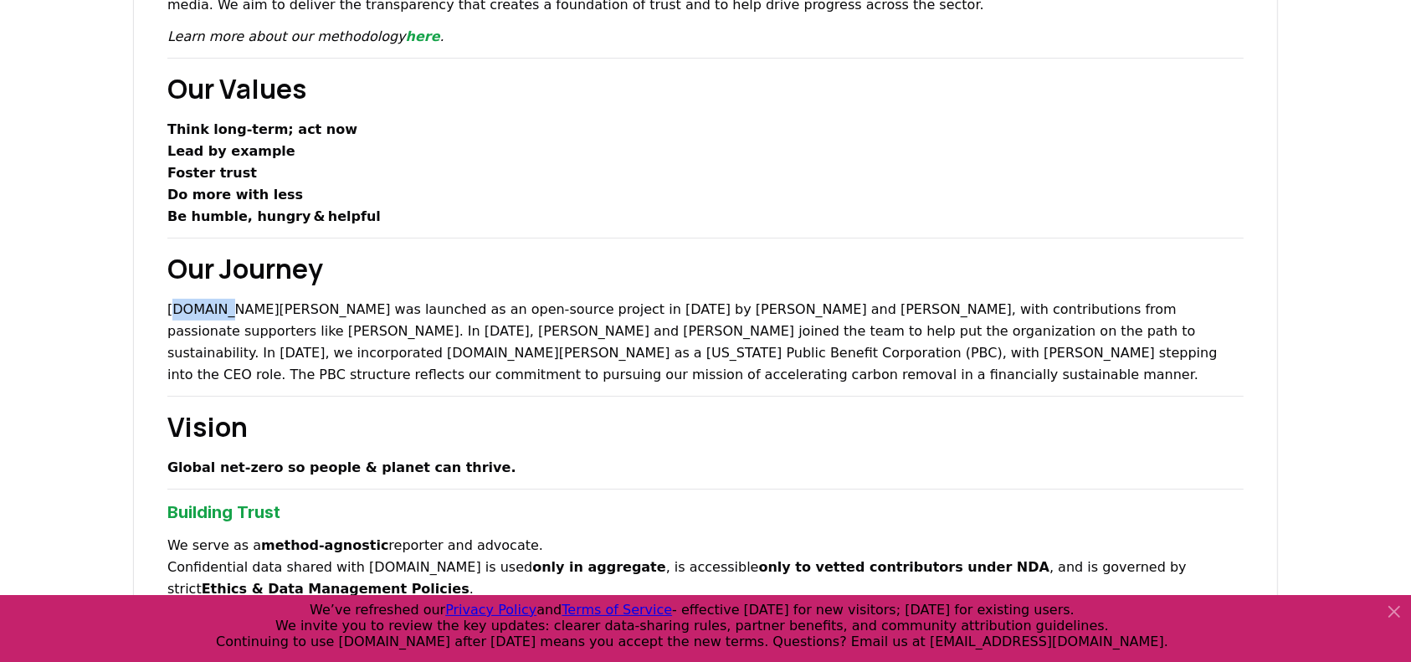
drag, startPoint x: 213, startPoint y: 306, endPoint x: 178, endPoint y: 305, distance: 35.2
click at [178, 305] on p "CDR.fyi was launched as an open-source project in 2022 by Robert Höglund and Ke…" at bounding box center [705, 342] width 1076 height 87
drag, startPoint x: 166, startPoint y: 306, endPoint x: 210, endPoint y: 307, distance: 44.4
click at [210, 307] on div "About Us Climate and carbon removal is a long game. In the last 200 years we ha…" at bounding box center [705, 607] width 1145 height 1672
copy p "[DOMAIN_NAME]"
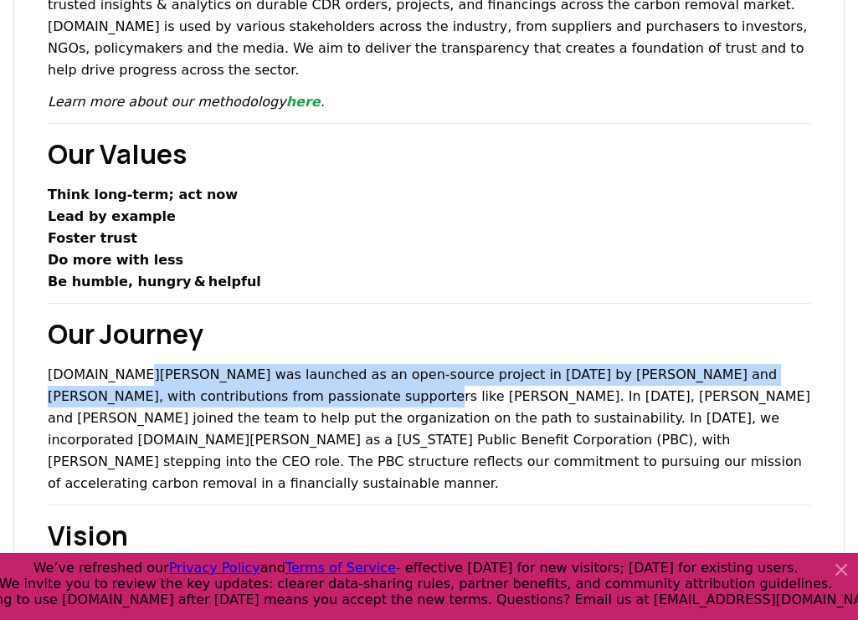
drag, startPoint x: 121, startPoint y: 351, endPoint x: 282, endPoint y: 377, distance: 163.6
click at [282, 377] on p "CDR.fyi was launched as an open-source project in 2022 by Robert Höglund and Ke…" at bounding box center [429, 429] width 762 height 131
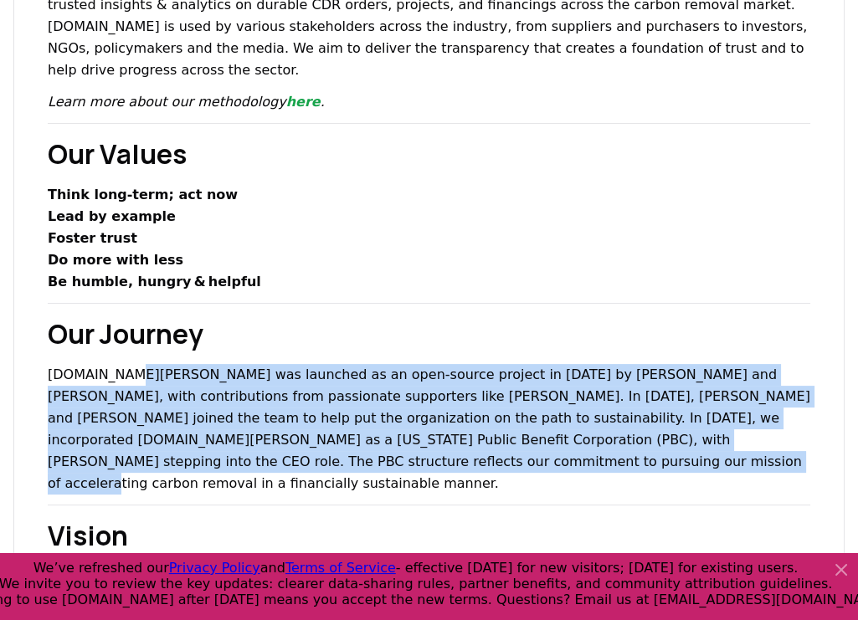
drag, startPoint x: 345, startPoint y: 438, endPoint x: 119, endPoint y: 341, distance: 245.6
click at [119, 364] on p "CDR.fyi was launched as an open-source project in 2022 by Robert Höglund and Ke…" at bounding box center [429, 429] width 762 height 131
copy p "launched as an open-source project in 2022 by Robert Höglund and Kevin Niparko,…"
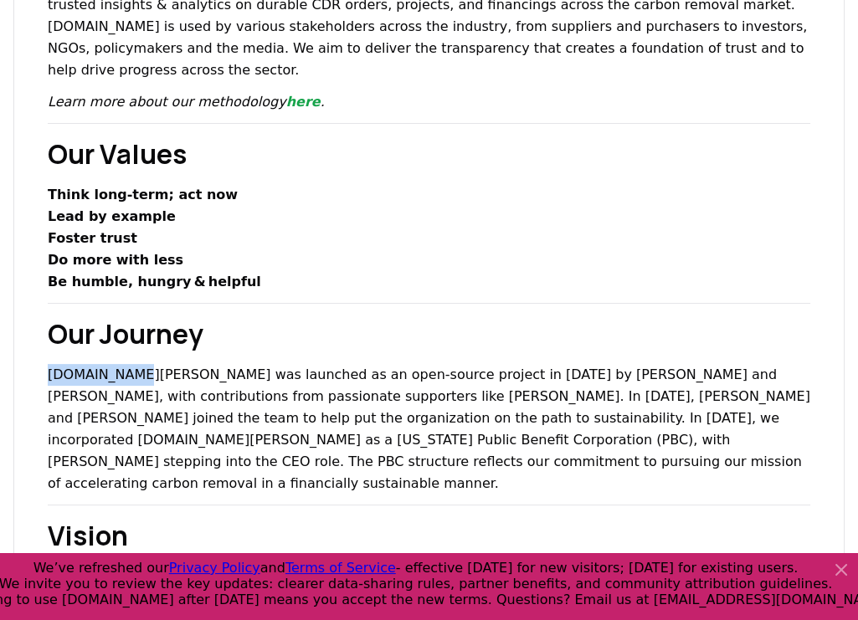
drag, startPoint x: 45, startPoint y: 349, endPoint x: 122, endPoint y: 356, distance: 77.3
copy p "CDR.fyi was"
click at [425, 364] on p "CDR.fyi was launched as an open-source project in 2022 by Robert Höglund and Ke…" at bounding box center [429, 429] width 762 height 131
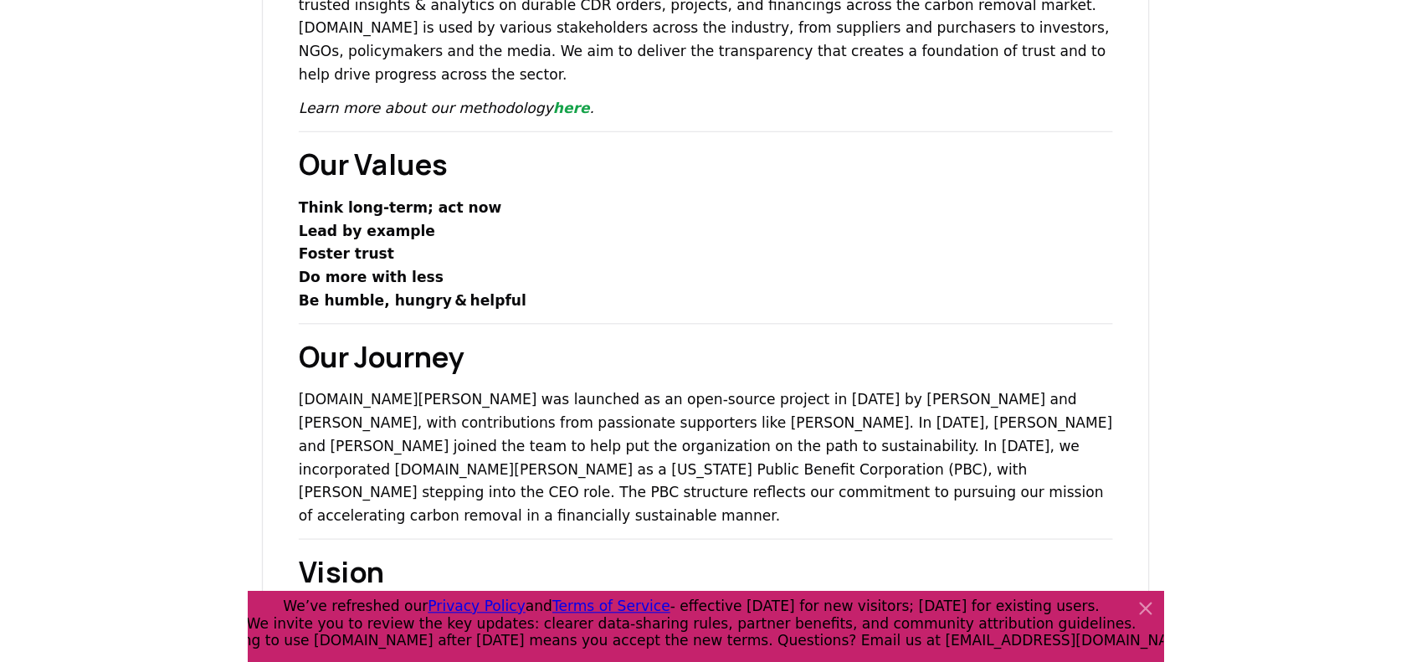
scroll to position [0, 0]
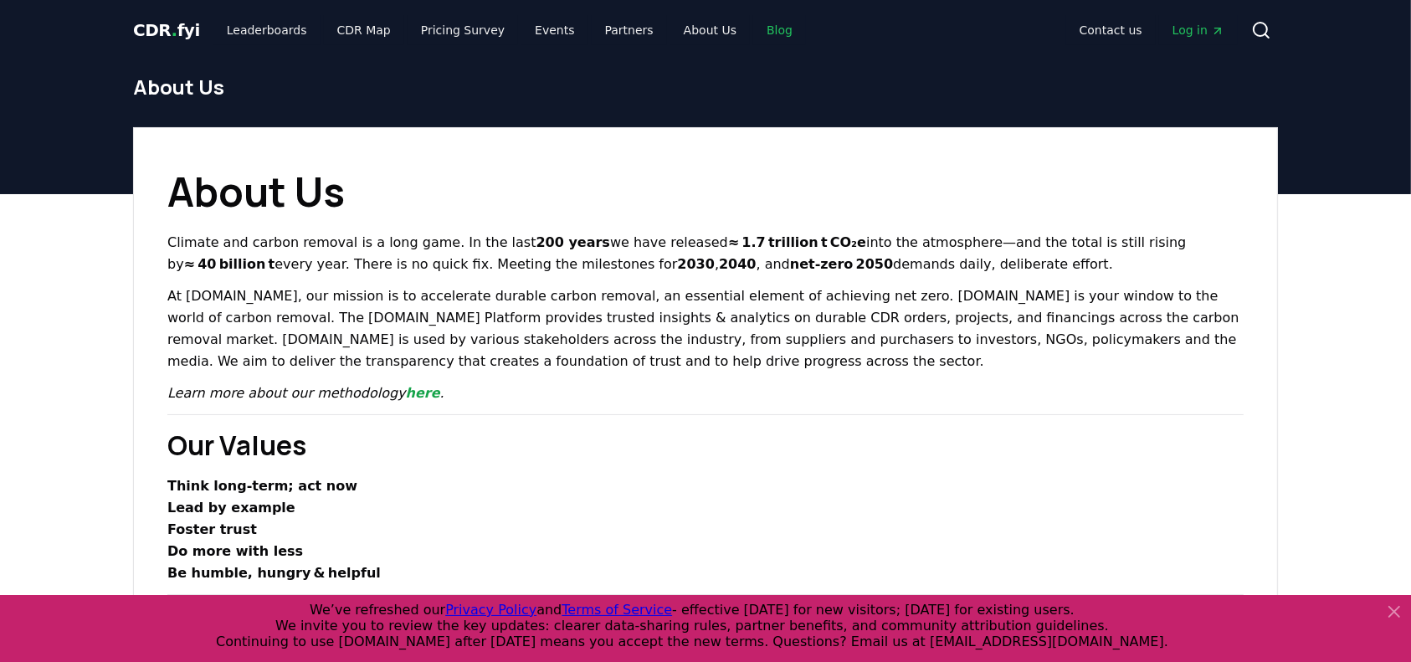
click at [753, 29] on link "Blog" at bounding box center [779, 30] width 53 height 30
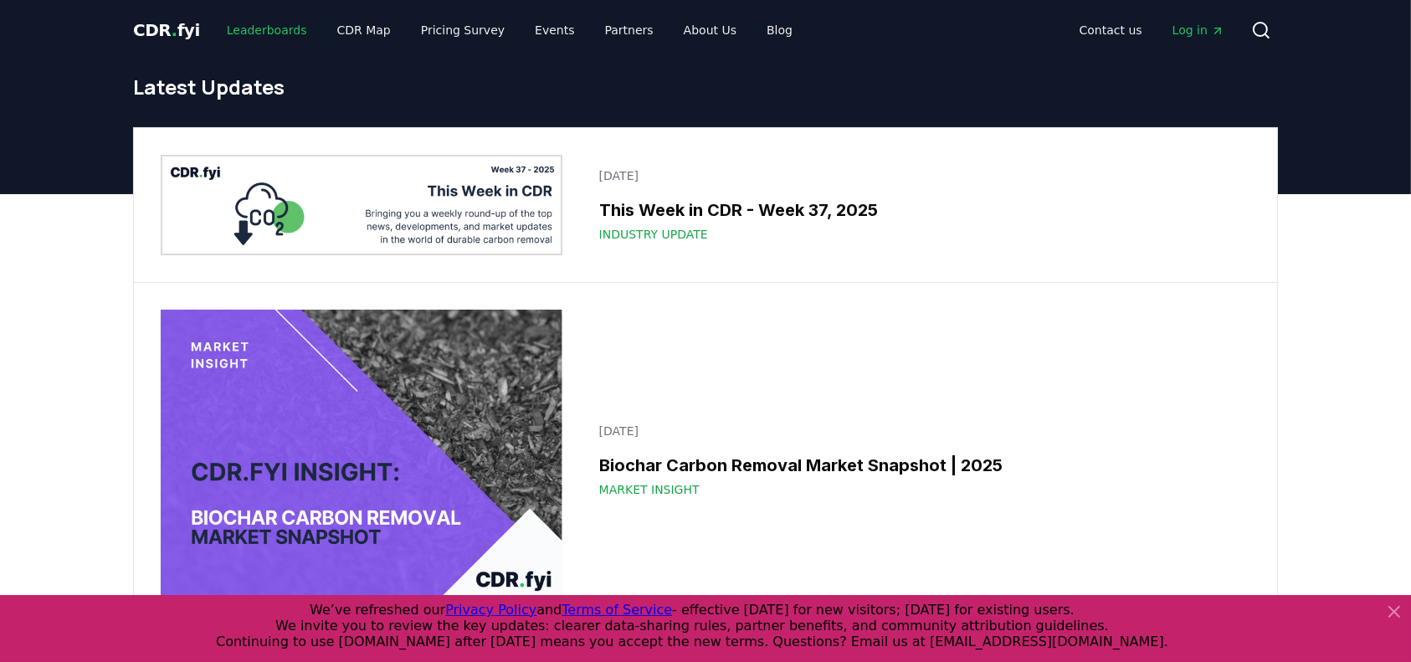
click at [278, 25] on link "Leaderboards" at bounding box center [266, 30] width 107 height 30
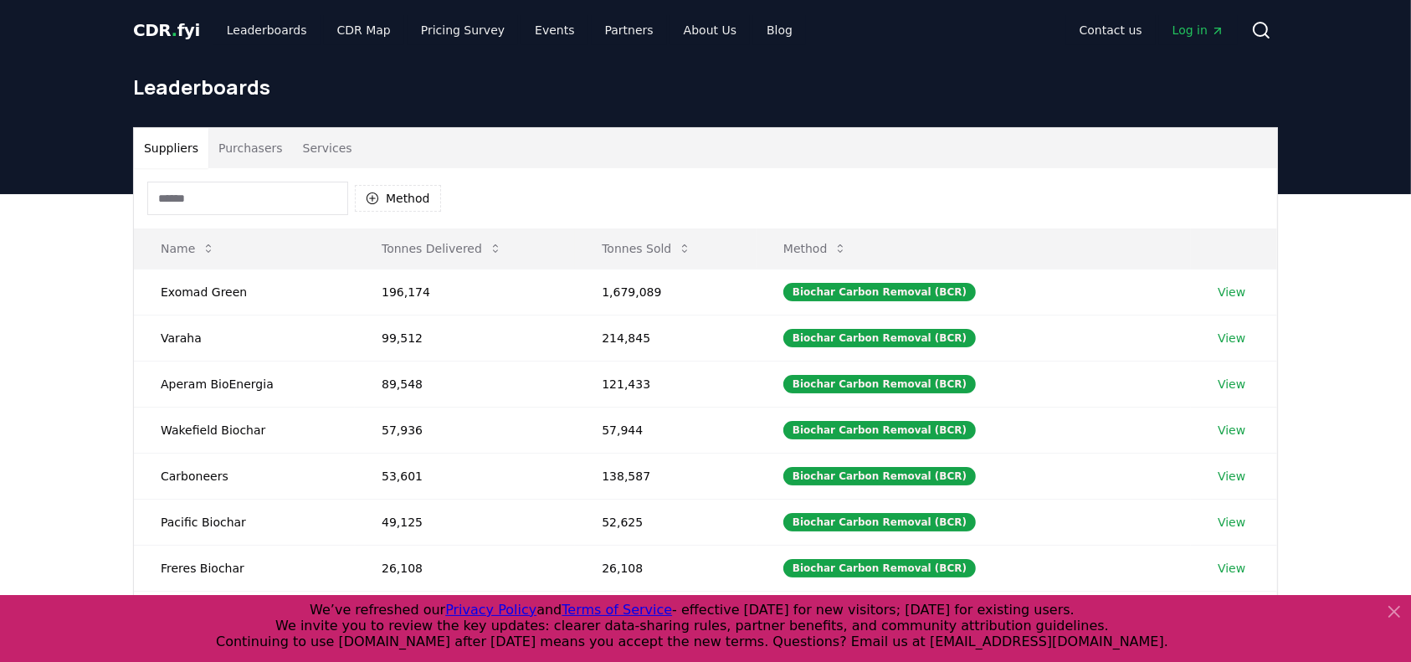
click at [315, 139] on button "Services" at bounding box center [327, 148] width 69 height 40
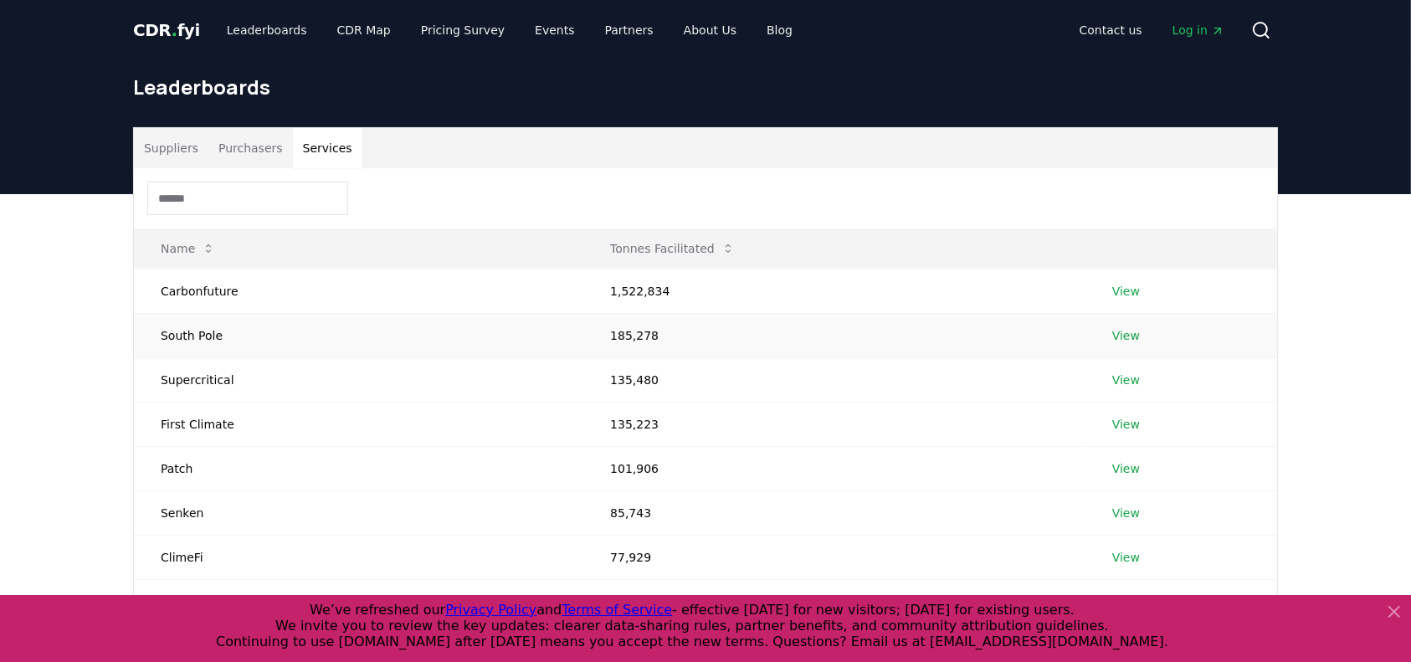
click at [214, 332] on td "South Pole" at bounding box center [358, 335] width 449 height 44
click at [1126, 330] on link "View" at bounding box center [1126, 335] width 28 height 17
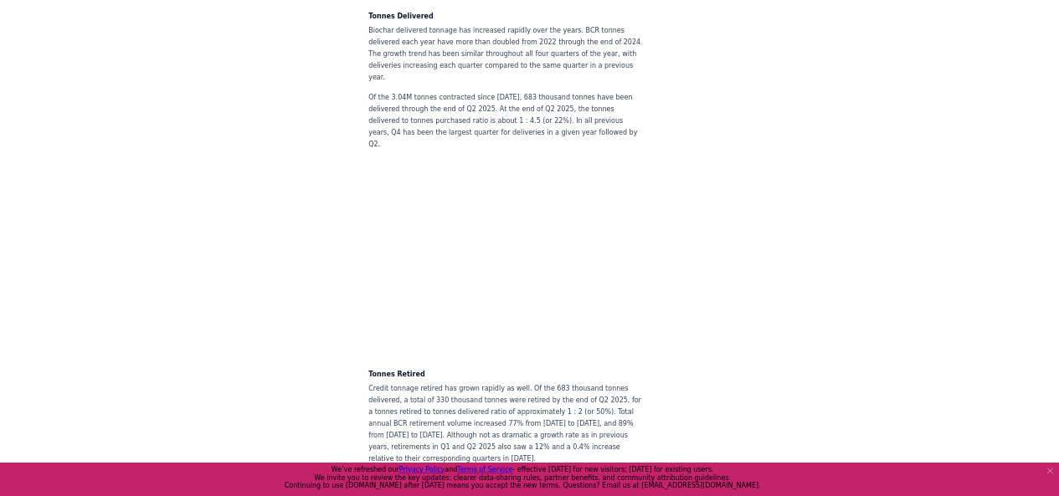
scroll to position [4259, 0]
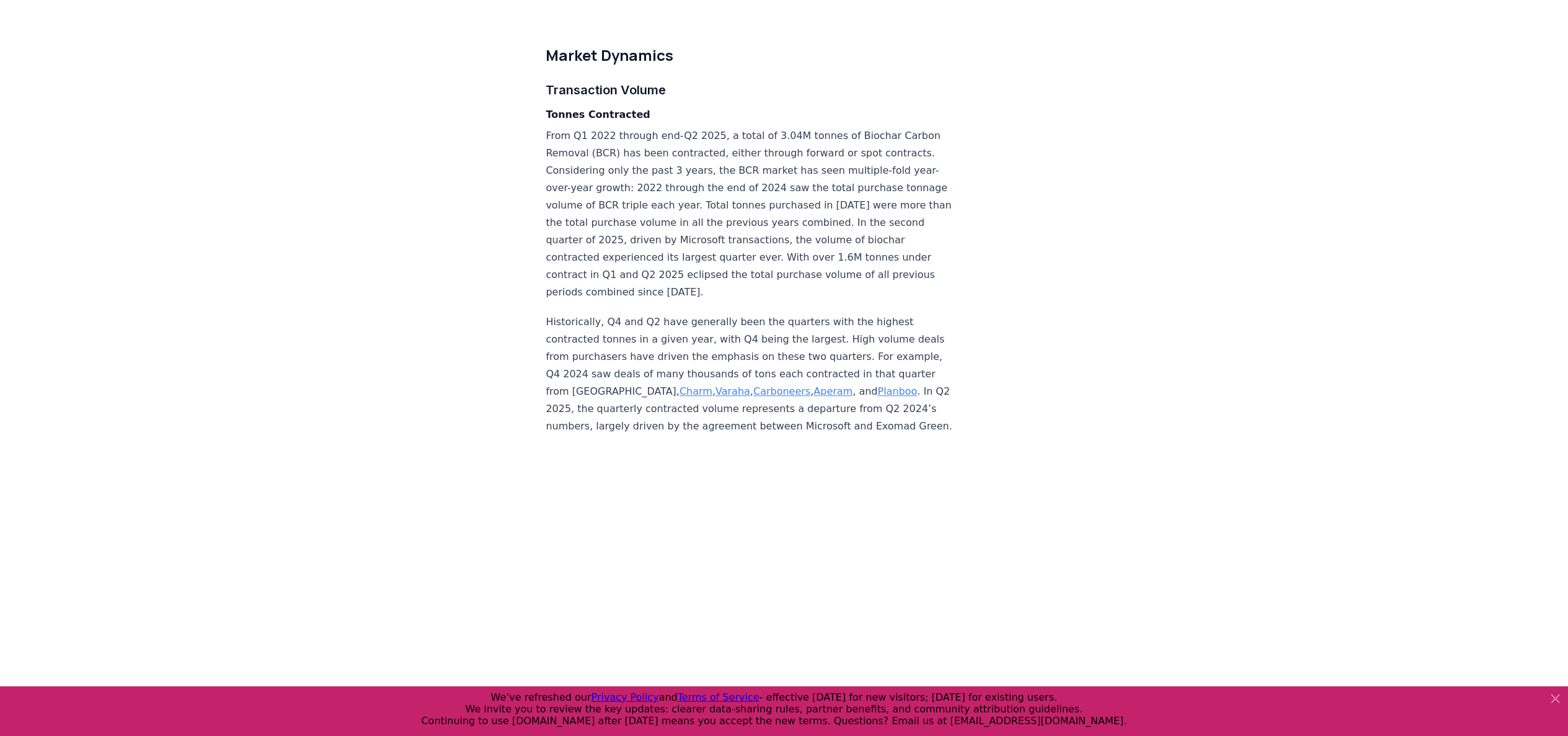
drag, startPoint x: 1392, startPoint y: 136, endPoint x: 1361, endPoint y: 15, distance: 124.9
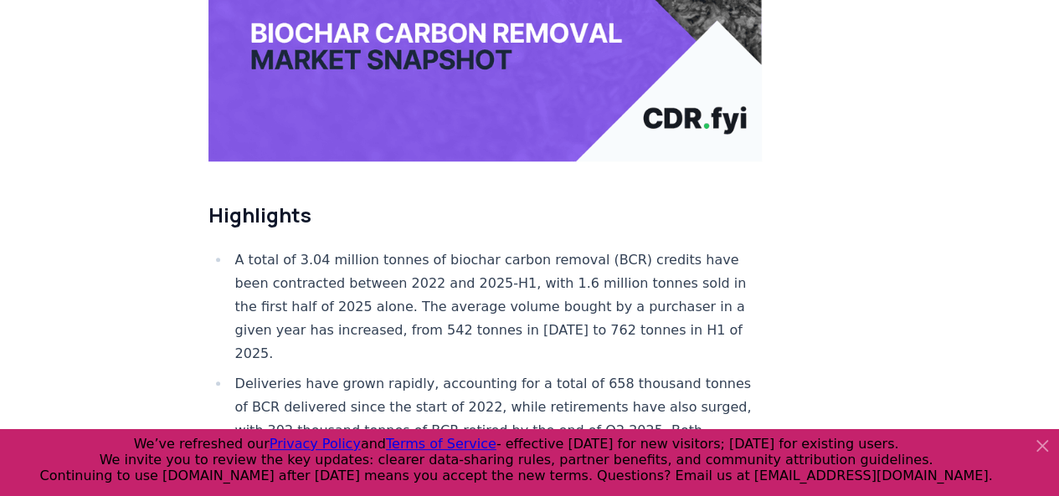
scroll to position [536, 0]
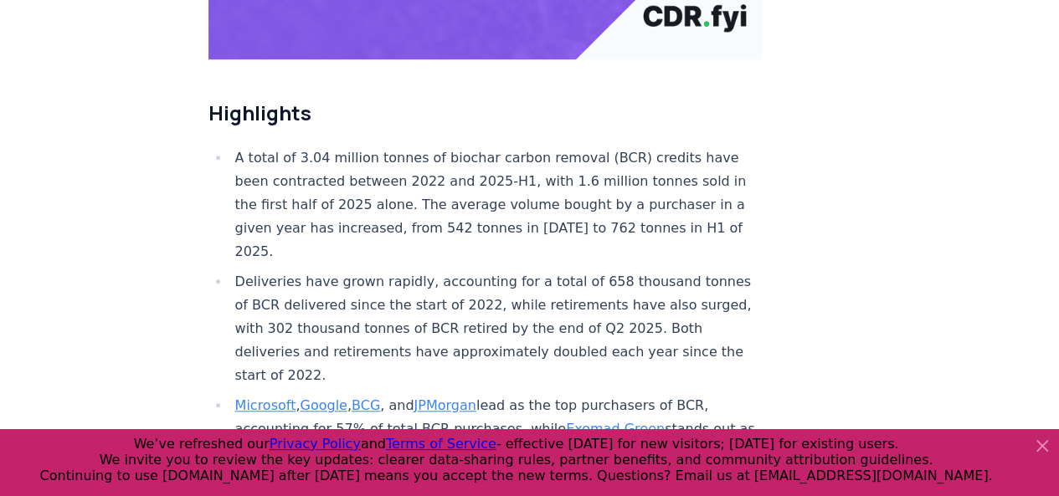
click at [1040, 449] on icon at bounding box center [1042, 446] width 20 height 20
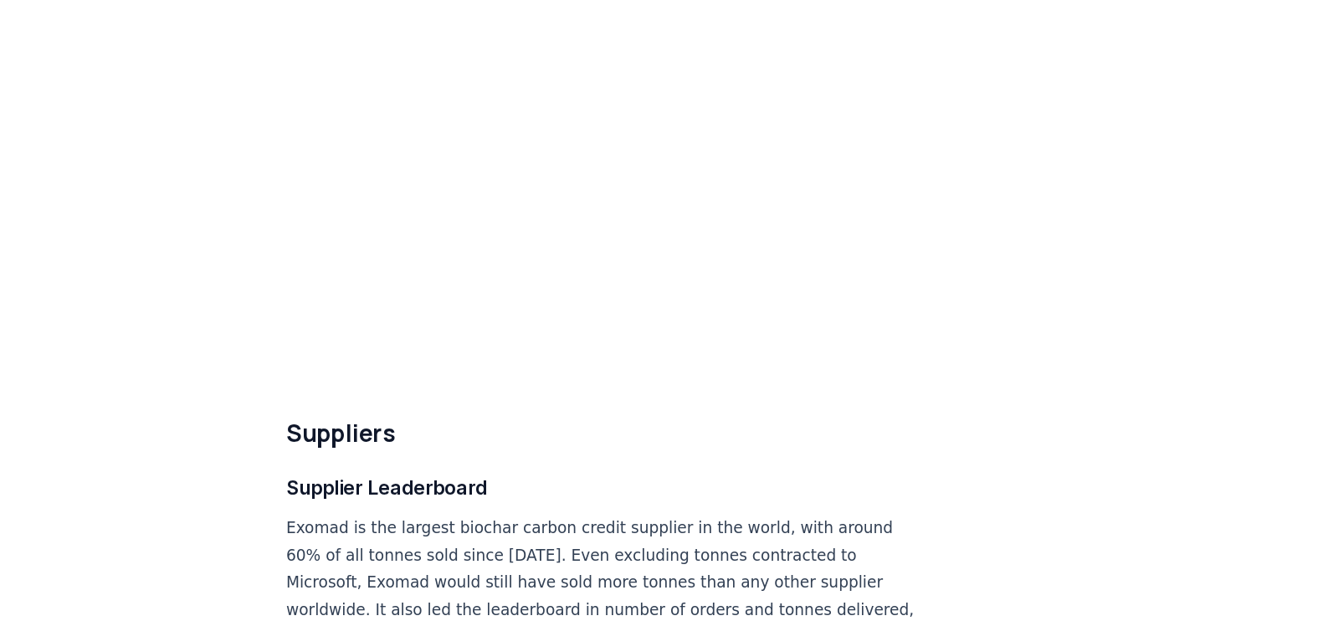
scroll to position [9419, 0]
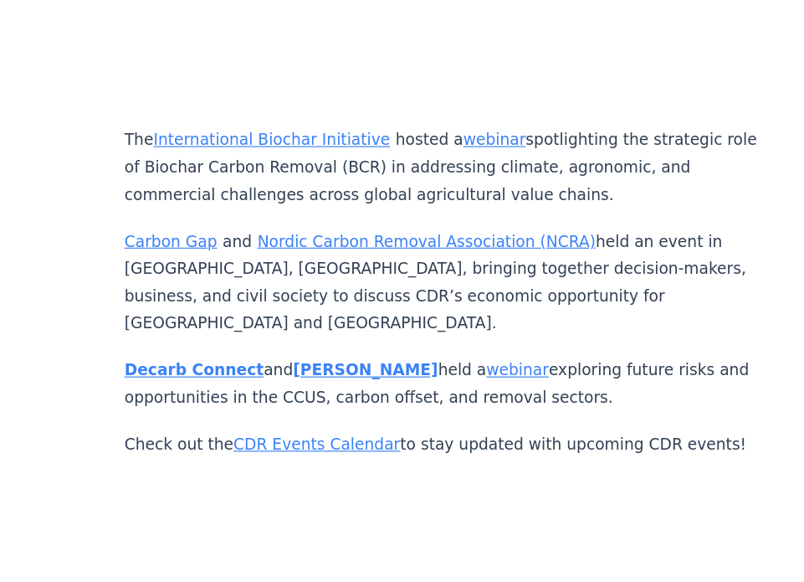
scroll to position [9092, 0]
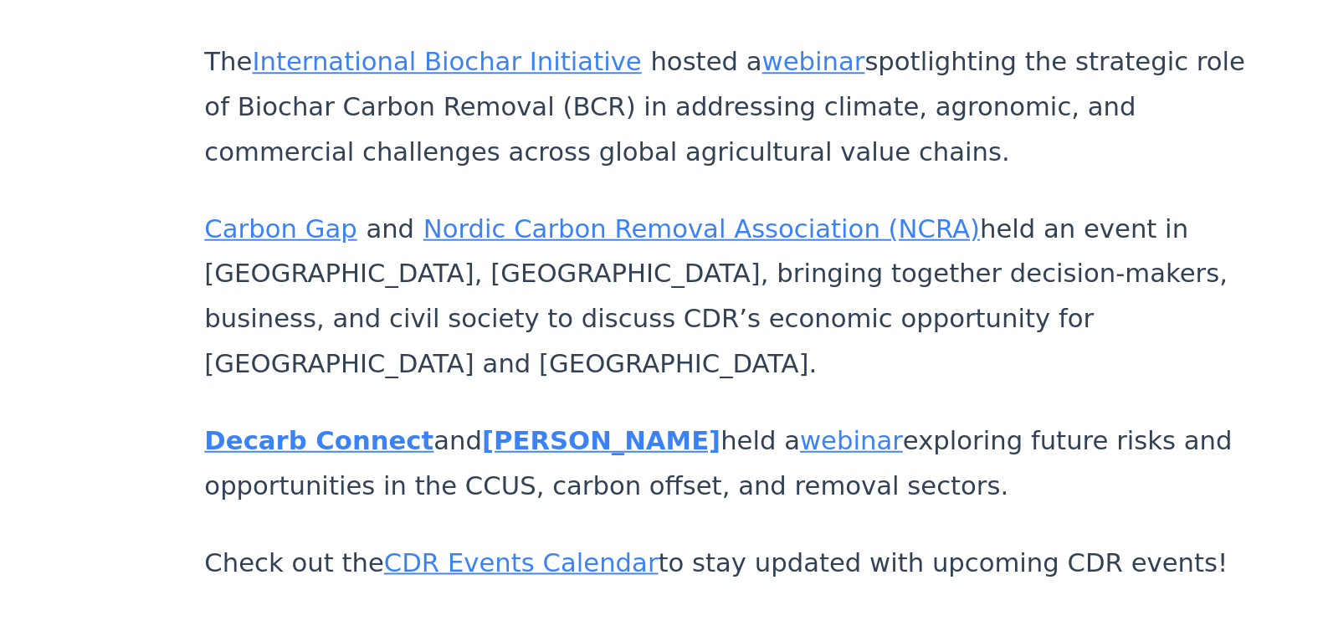
drag, startPoint x: 780, startPoint y: 213, endPoint x: 438, endPoint y: 165, distance: 345.7
drag, startPoint x: 346, startPoint y: 162, endPoint x: 785, endPoint y: 217, distance: 442.8
drag, startPoint x: 785, startPoint y: 217, endPoint x: 493, endPoint y: 195, distance: 292.9
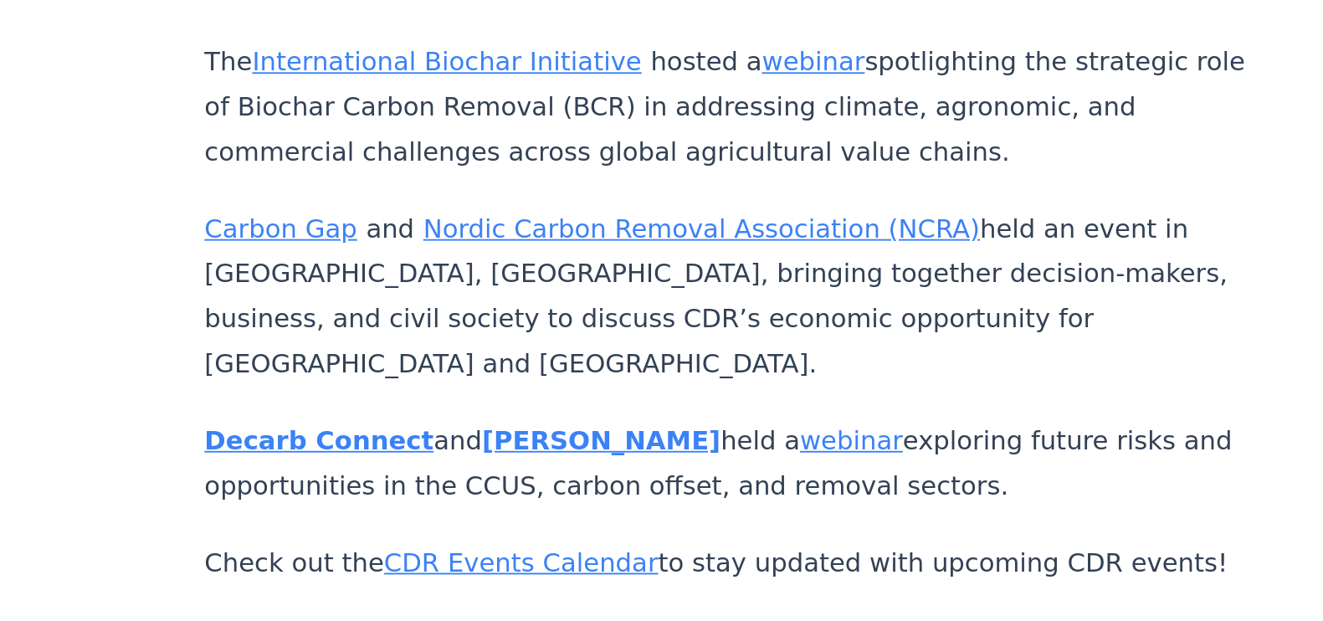
drag, startPoint x: 456, startPoint y: 195, endPoint x: 371, endPoint y: 178, distance: 87.0
drag, startPoint x: 336, startPoint y: 164, endPoint x: 782, endPoint y: 207, distance: 448.1
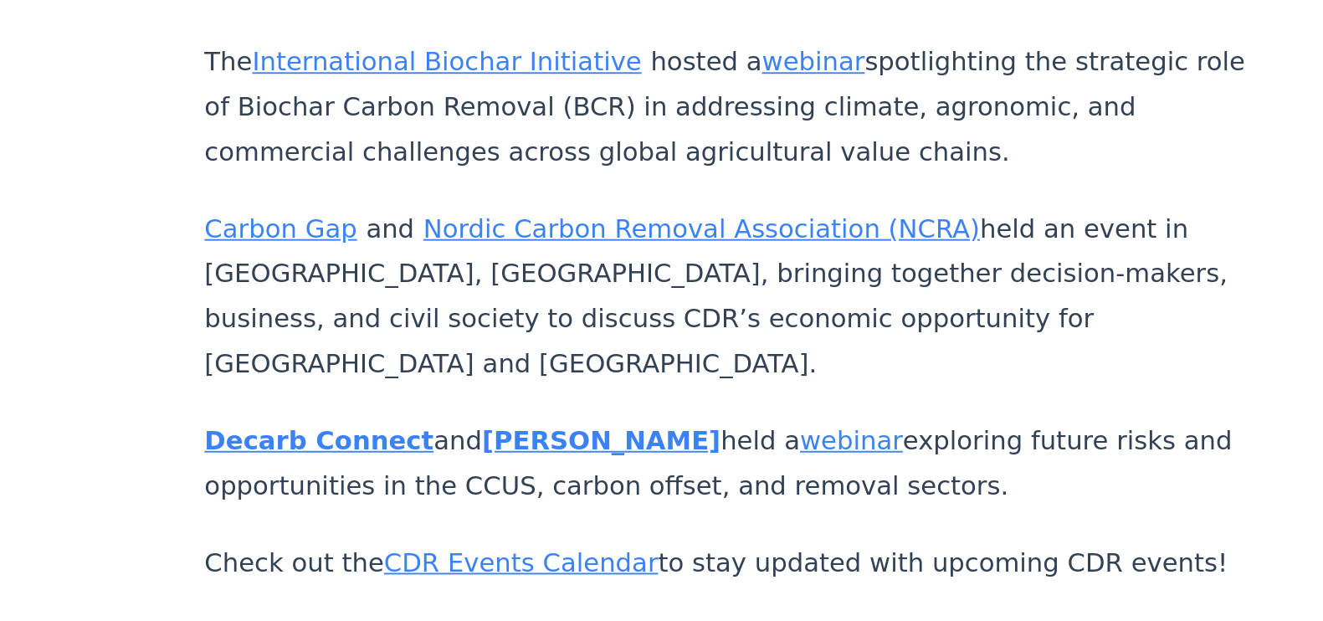
copy p "CDR.fyi is a public benefit corporation operating globally. The company has num…"
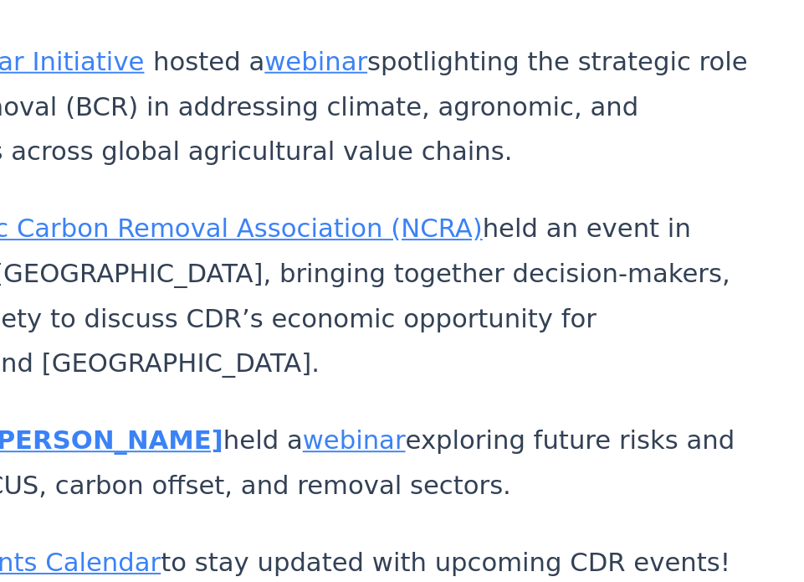
drag, startPoint x: 438, startPoint y: 223, endPoint x: 434, endPoint y: 215, distance: 9.0
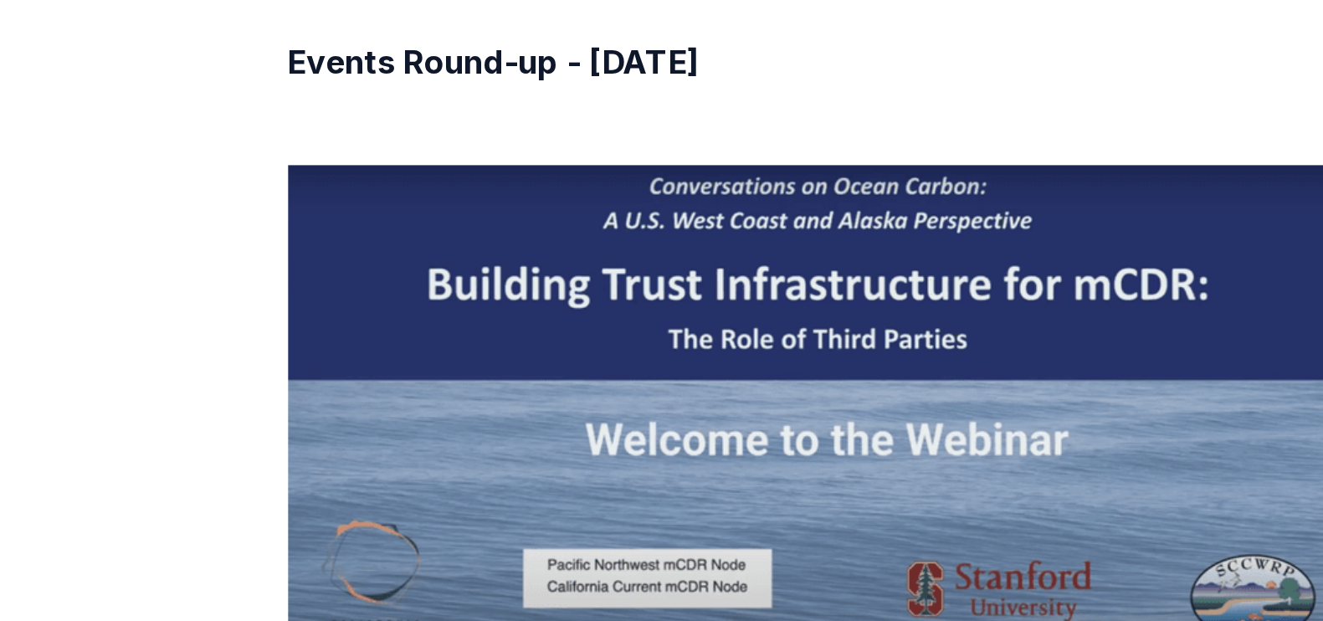
scroll to position [8714, 0]
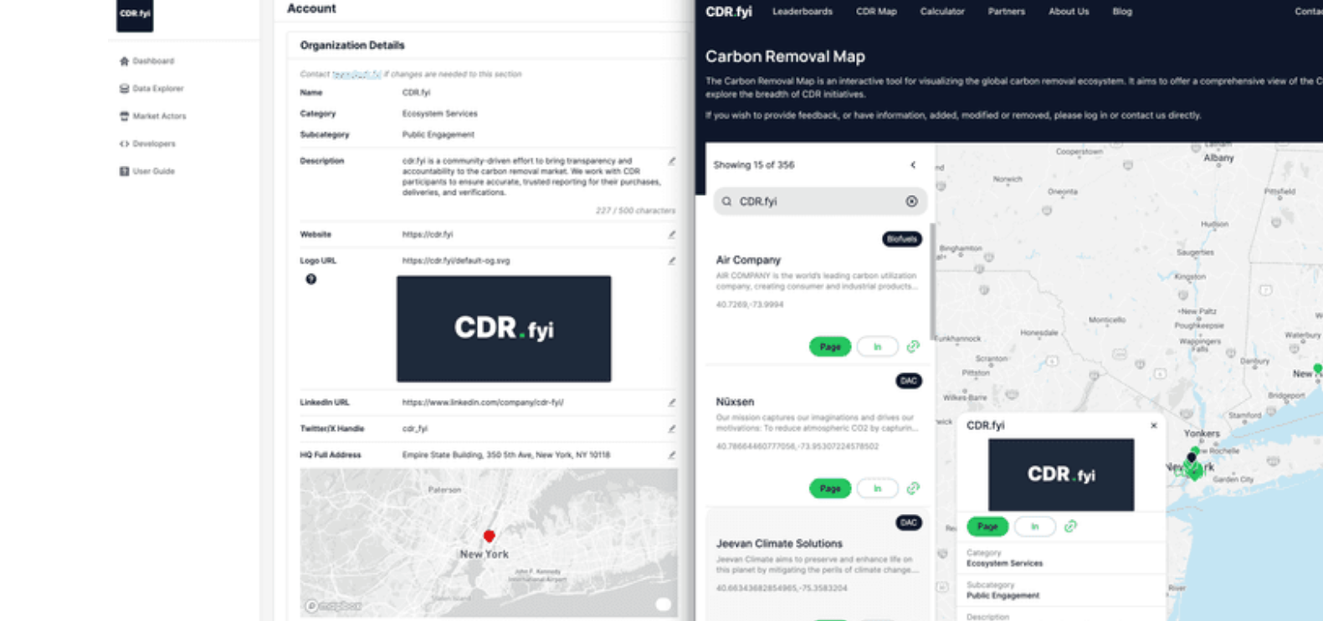
scroll to position [5797, 0]
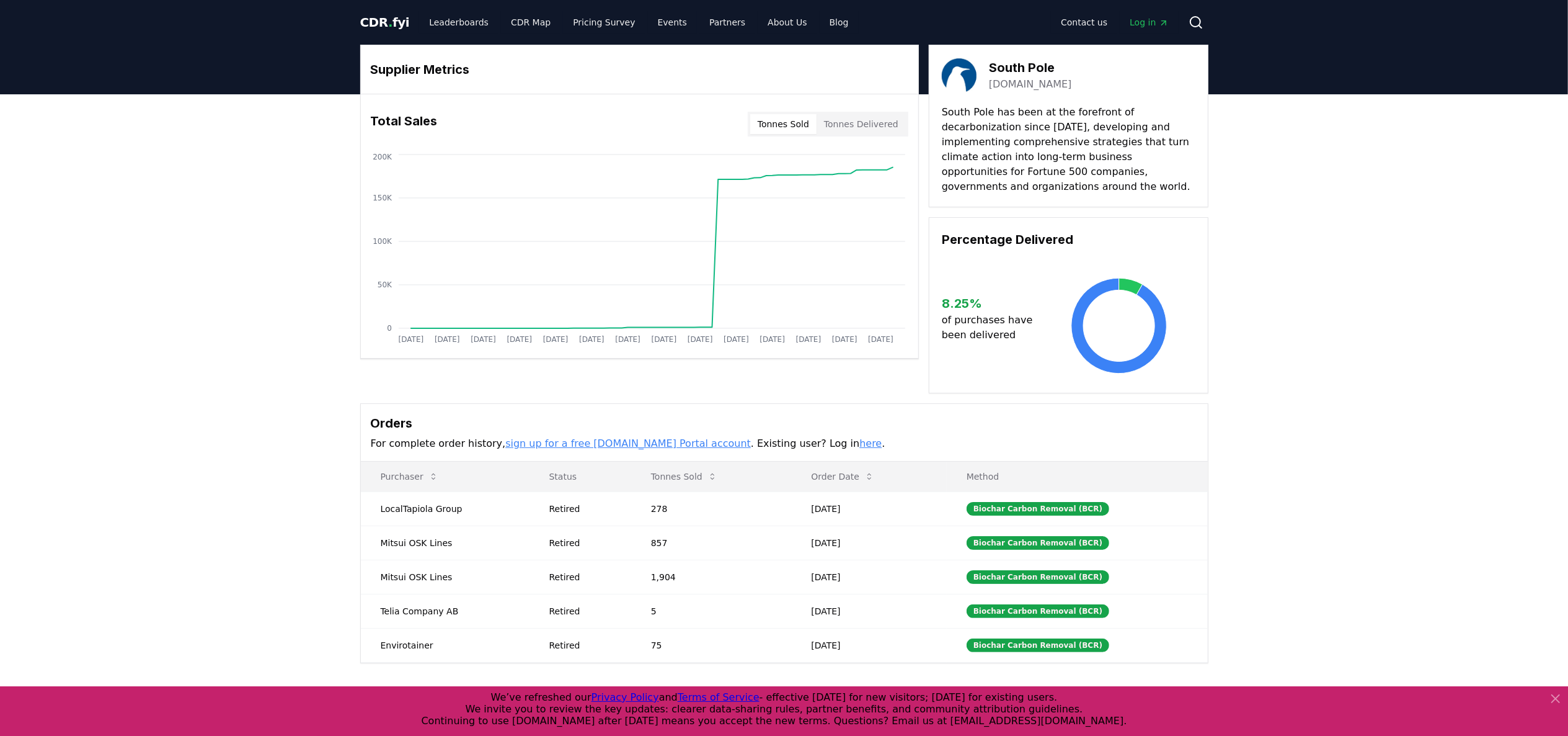
click at [1045, 490] on icon at bounding box center [1556, 698] width 15 height 15
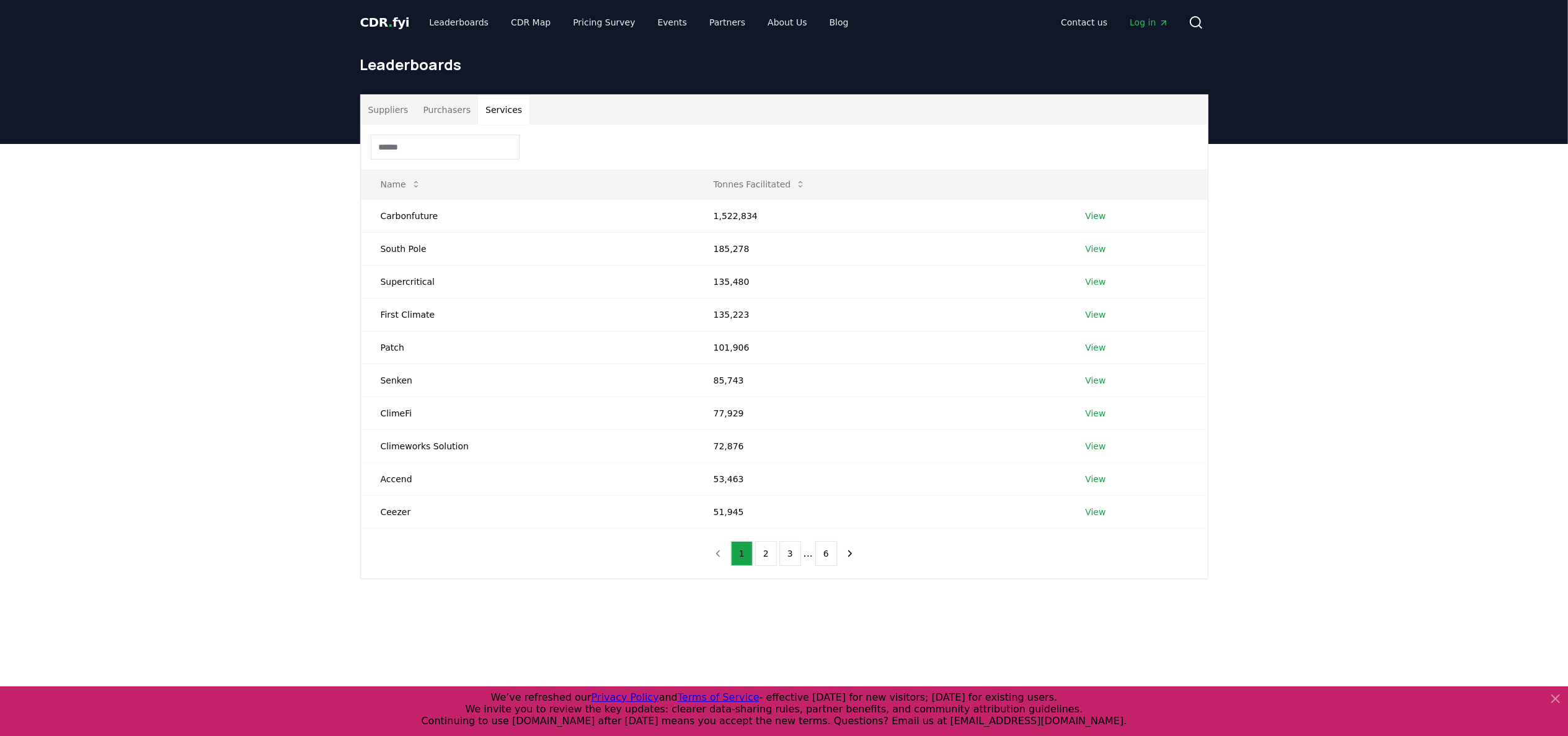
click at [502, 104] on button "Services" at bounding box center [503, 110] width 51 height 30
drag, startPoint x: 437, startPoint y: 203, endPoint x: 427, endPoint y: 205, distance: 10.2
click at [435, 203] on td "Carbonfuture" at bounding box center [527, 216] width 333 height 33
click at [1094, 216] on link "View" at bounding box center [1095, 216] width 21 height 13
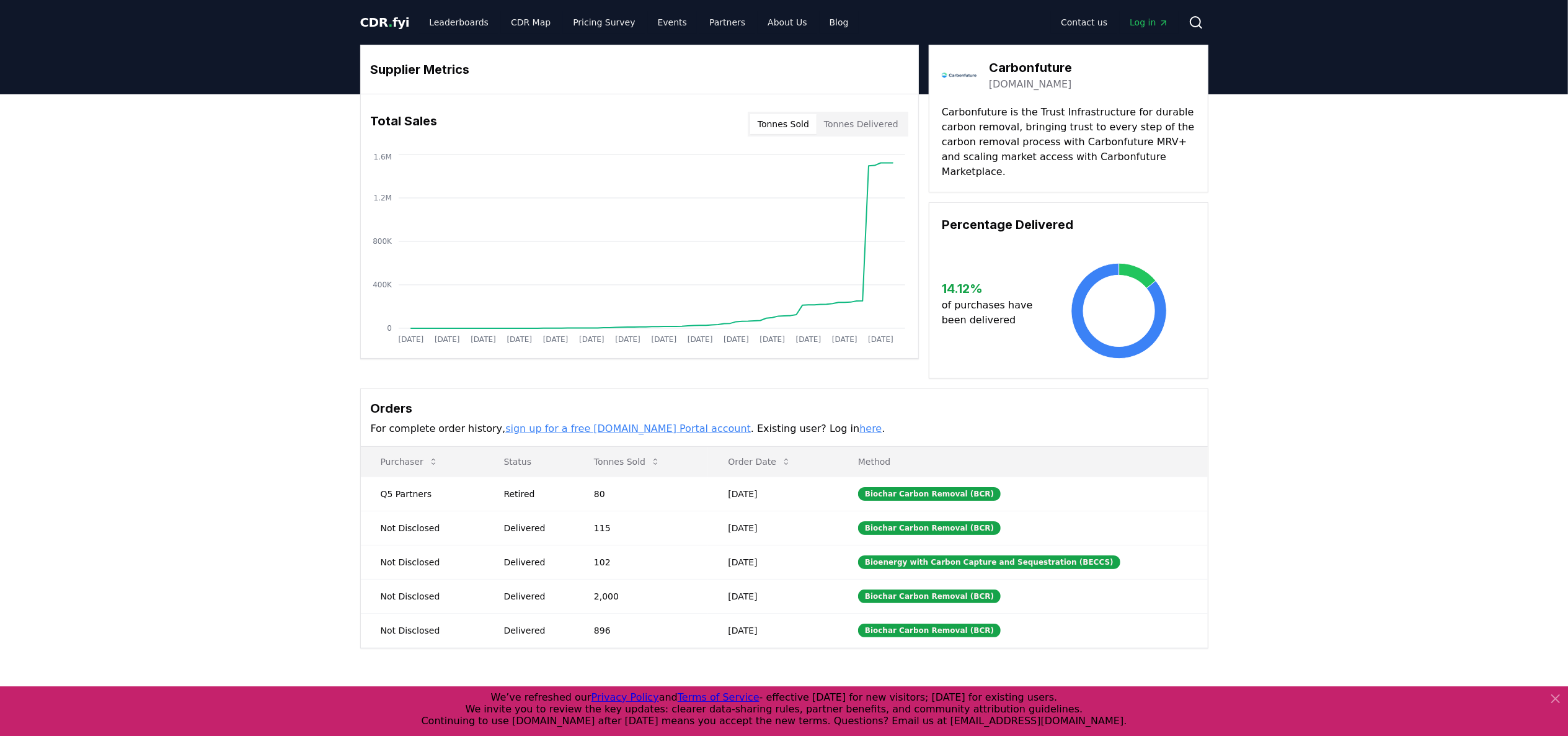
click at [1554, 697] on icon at bounding box center [1556, 698] width 7 height 7
